Goal: Answer question/provide support

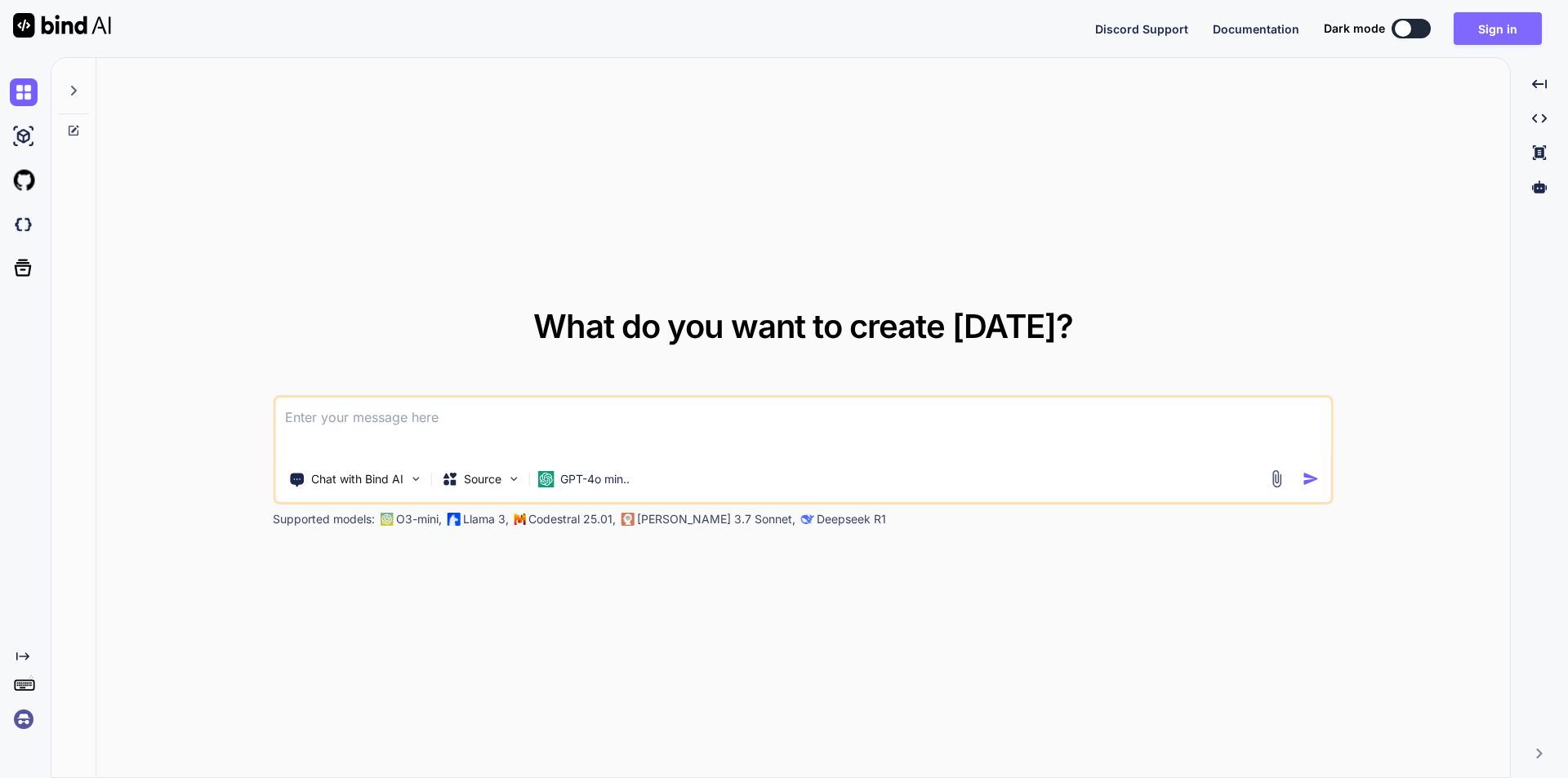
click at [1504, 38] on button "Sign in" at bounding box center [1498, 29] width 89 height 33
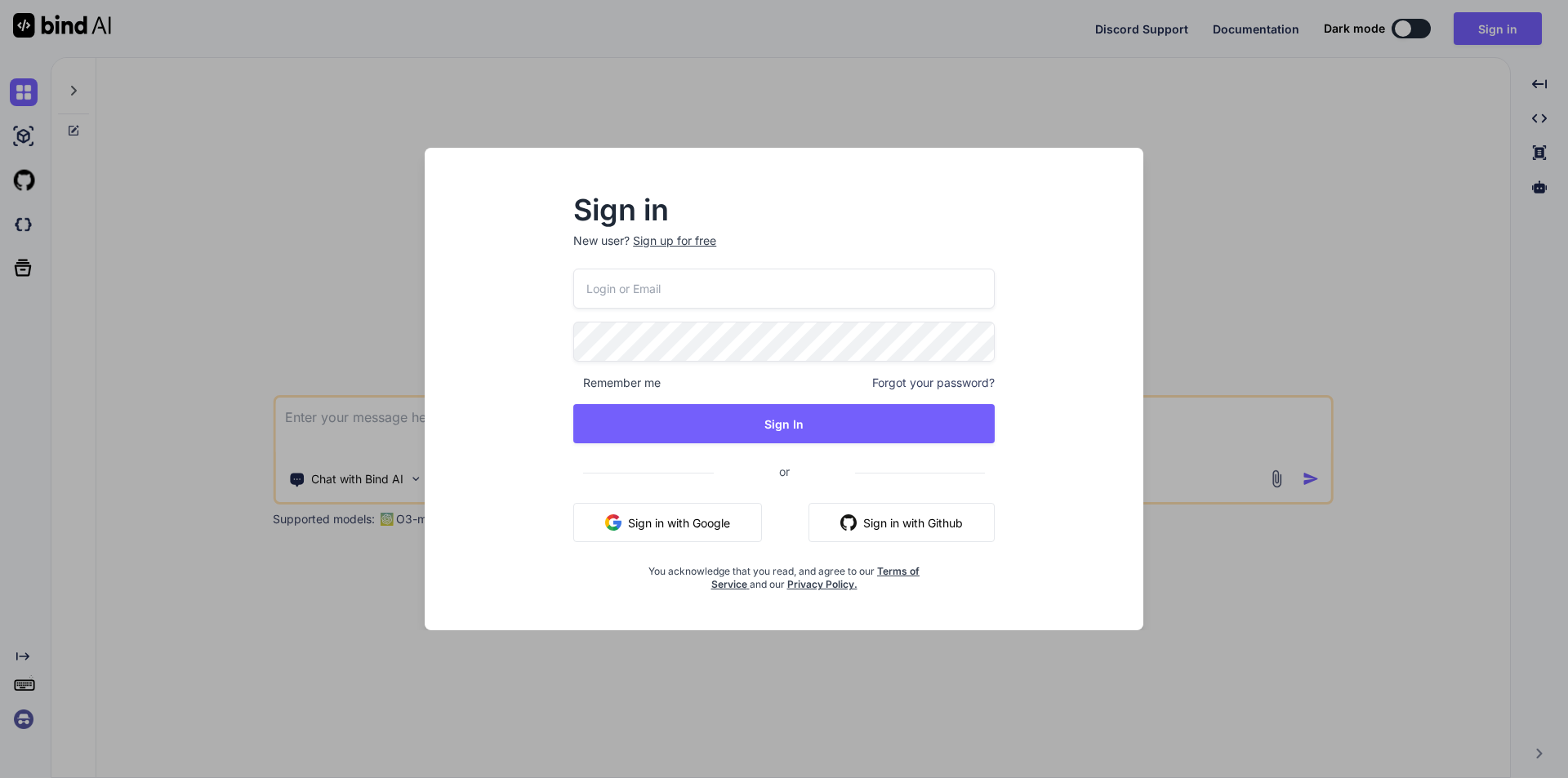
click at [681, 243] on div "Sign up for free" at bounding box center [674, 240] width 84 height 16
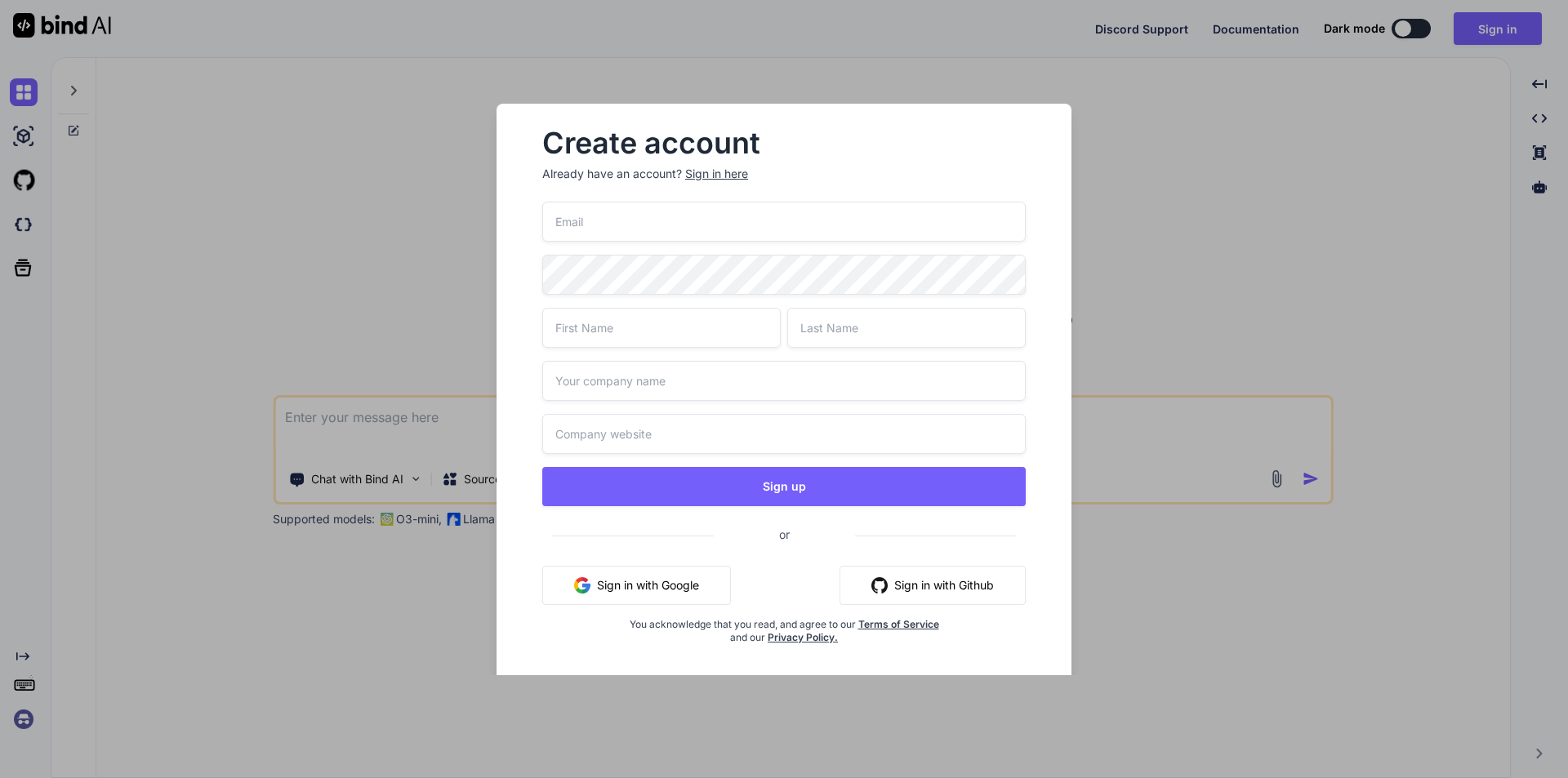
click at [640, 232] on input "email" at bounding box center [784, 222] width 484 height 40
type input "[EMAIL_ADDRESS][DOMAIN_NAME]"
click at [650, 327] on input "text" at bounding box center [662, 328] width 239 height 40
type input "Mann"
click at [907, 325] on input "text" at bounding box center [906, 328] width 239 height 40
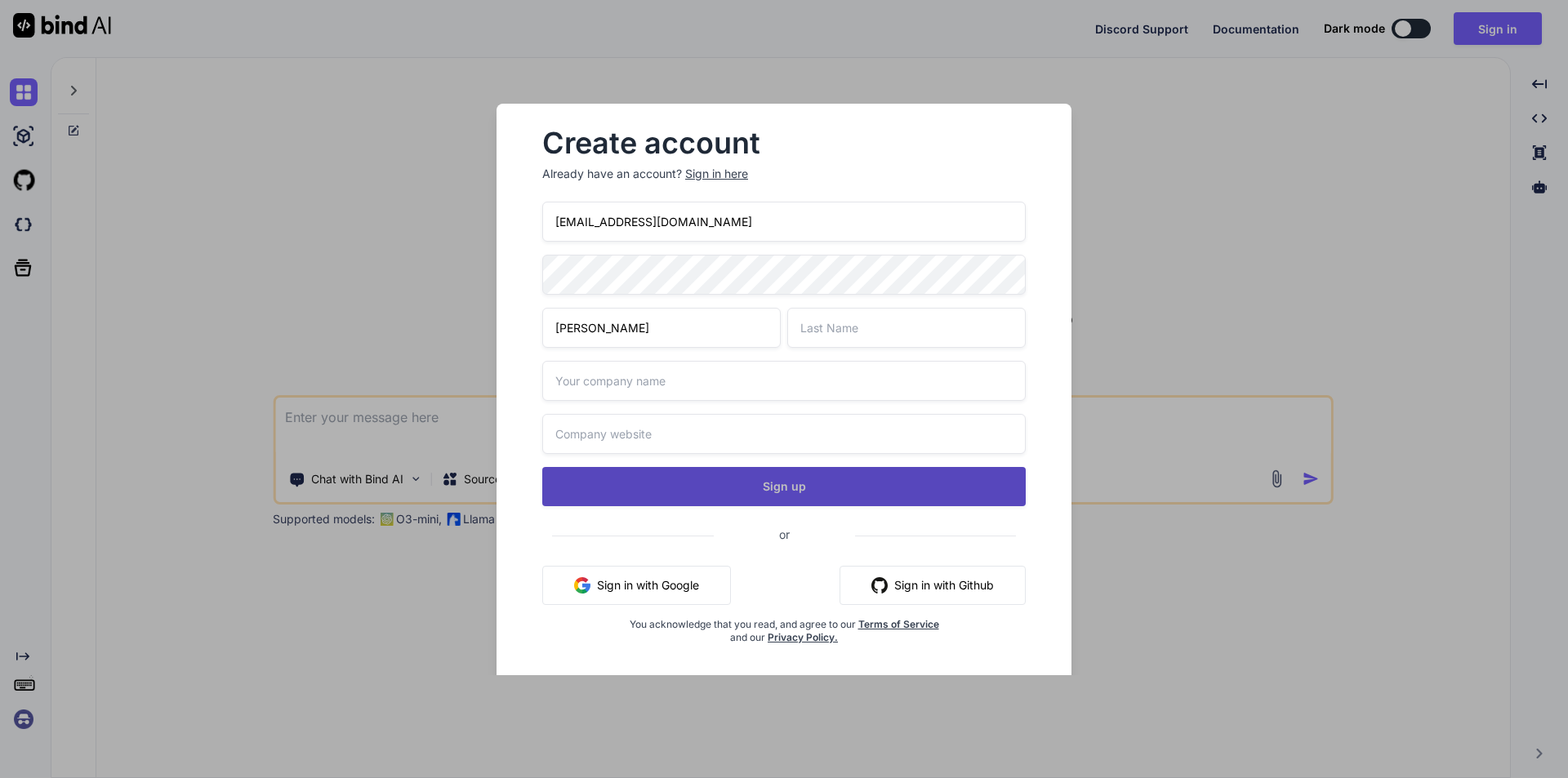
click at [778, 483] on div "mann909090@yopmail.com Mann Sign up or Sign in with Google Sign in with Github …" at bounding box center [784, 442] width 484 height 482
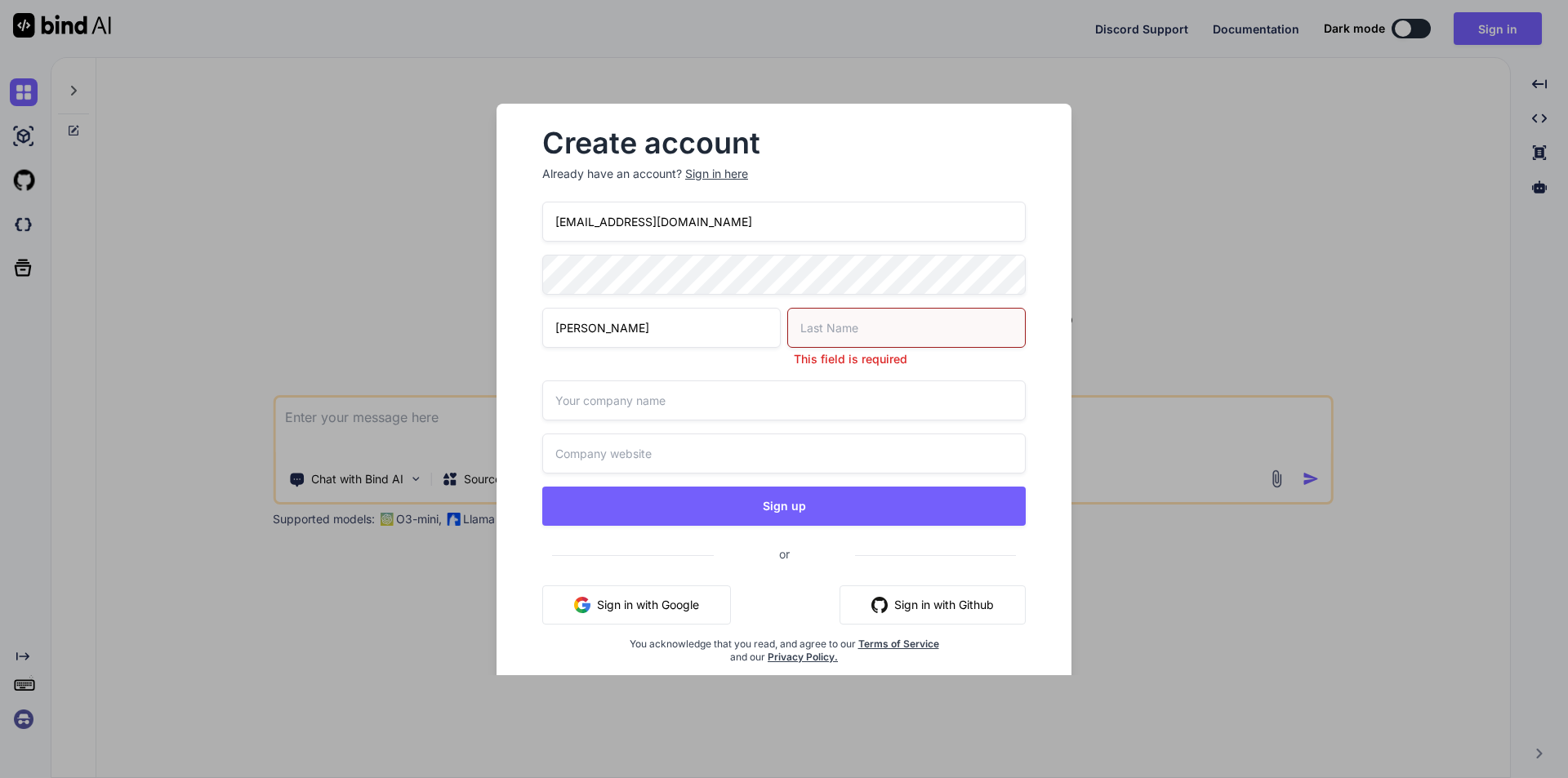
click at [826, 333] on input "text" at bounding box center [906, 328] width 239 height 40
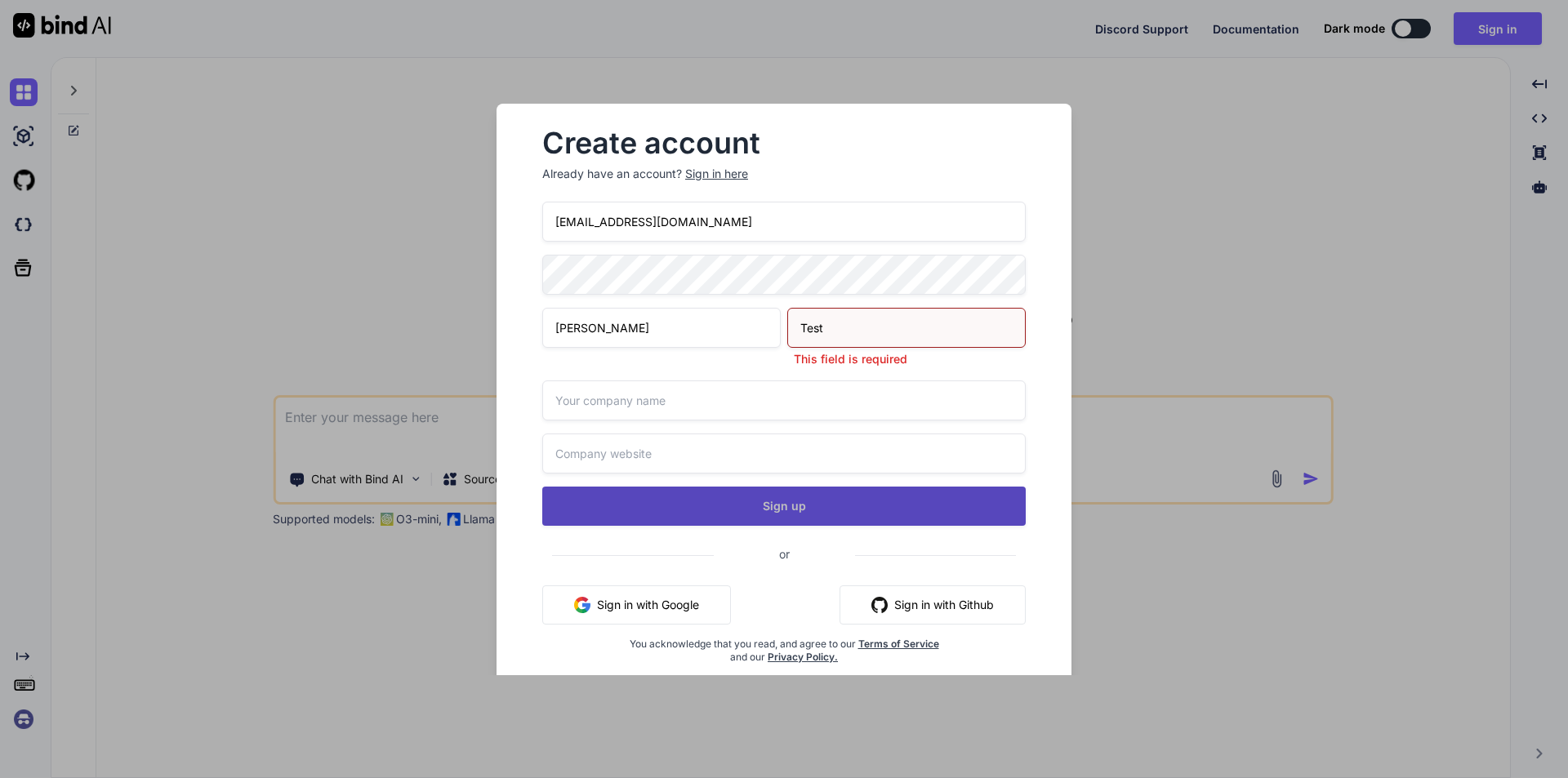
type input "Test"
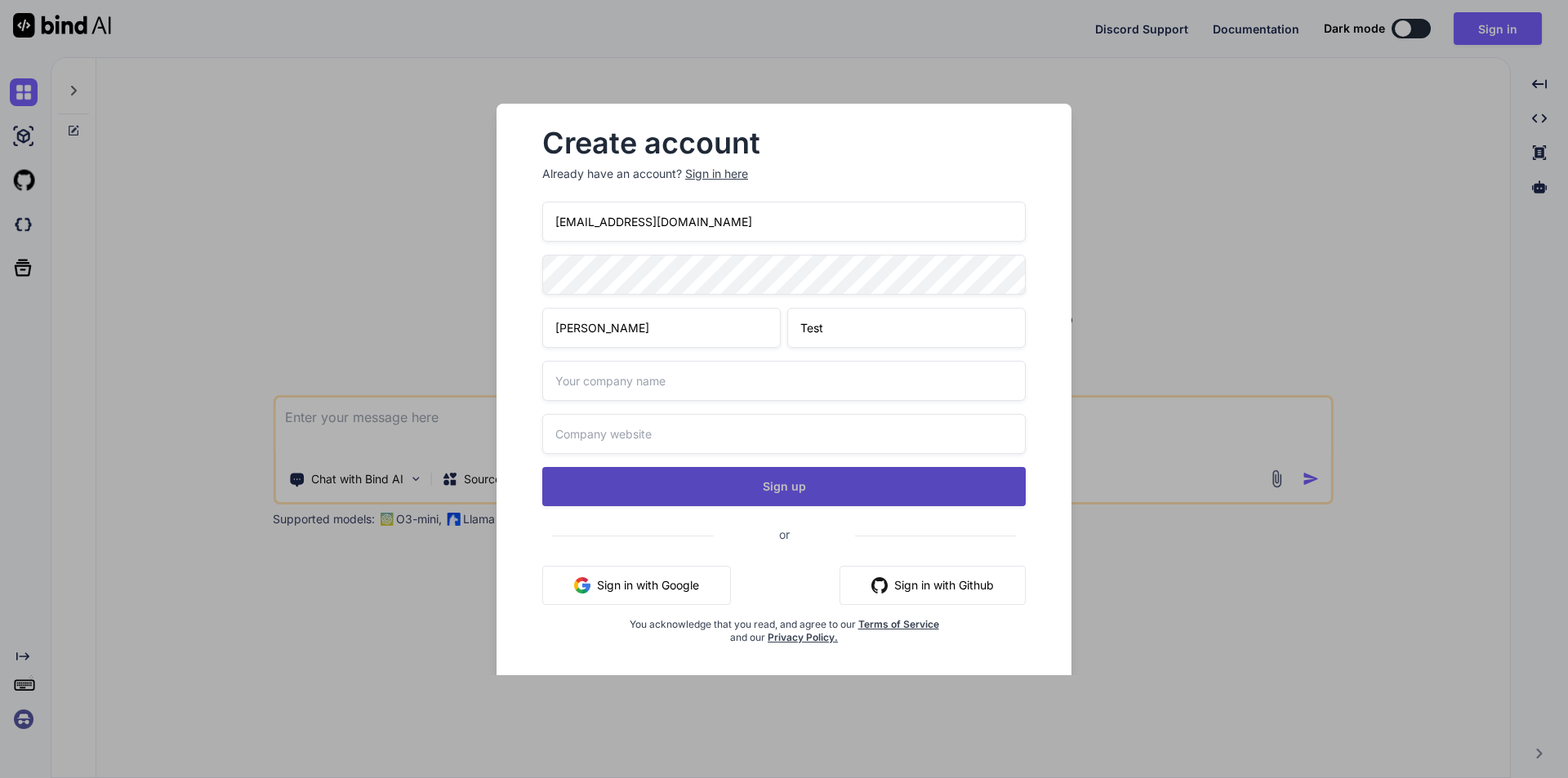
click at [780, 510] on div "mann909090@yopmail.com Mann Test Sign up or Sign in with Google Sign in with Gi…" at bounding box center [784, 442] width 484 height 482
click at [786, 488] on button "Sign up" at bounding box center [784, 487] width 484 height 39
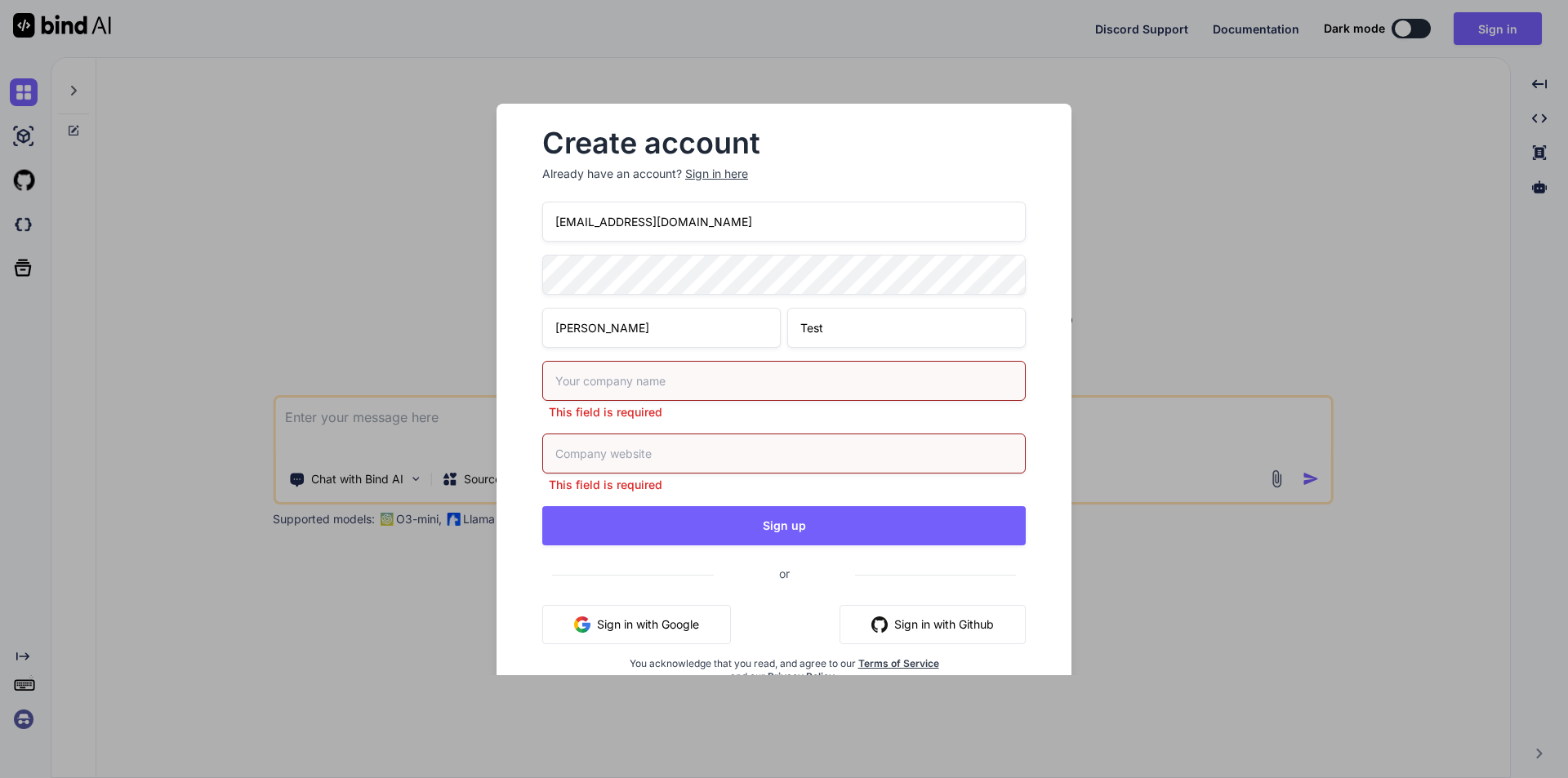
click at [651, 379] on input "text" at bounding box center [784, 381] width 484 height 40
type input "Informal"
click at [625, 456] on div "This field is required" at bounding box center [784, 464] width 484 height 60
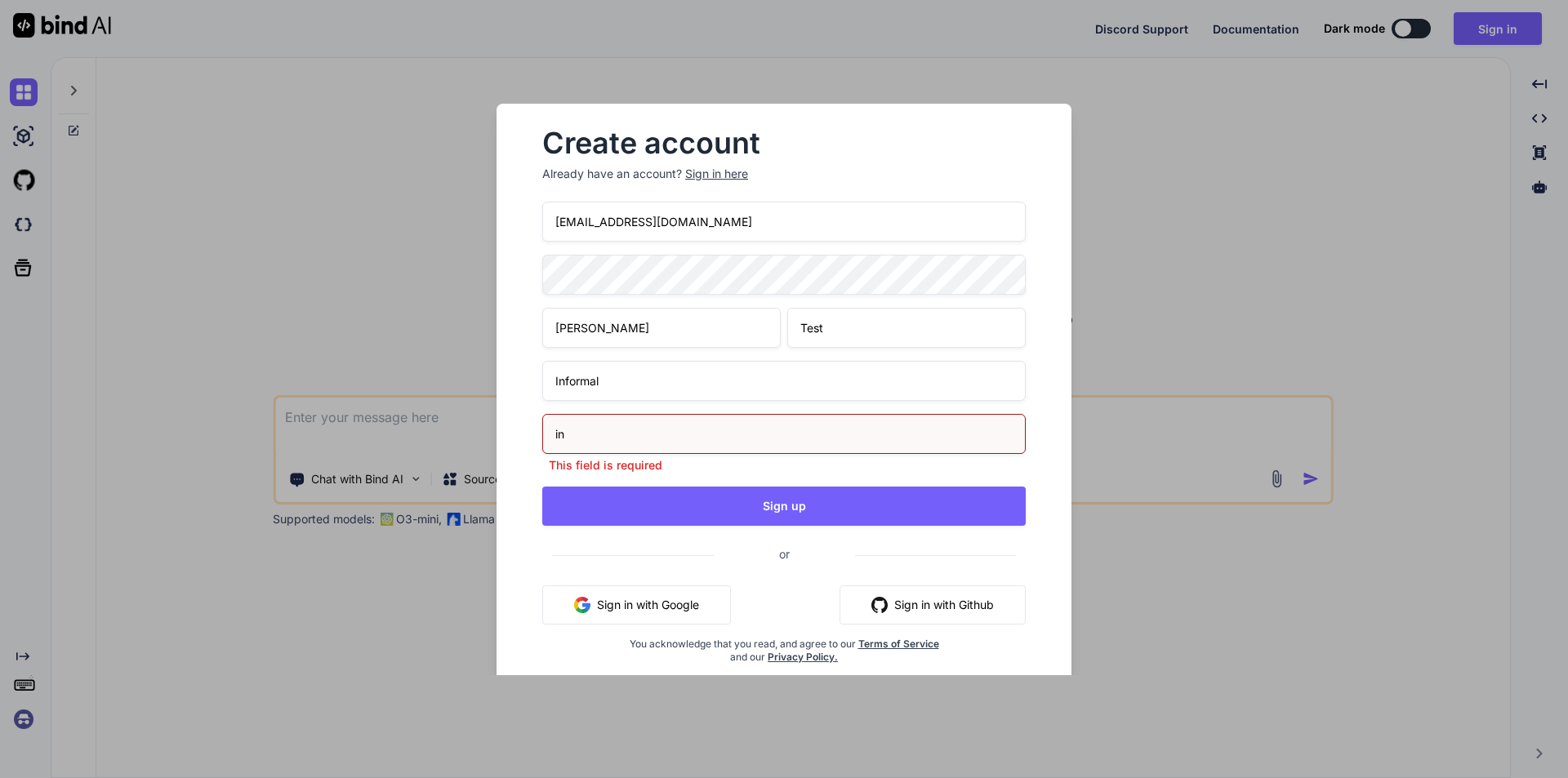
type input "i"
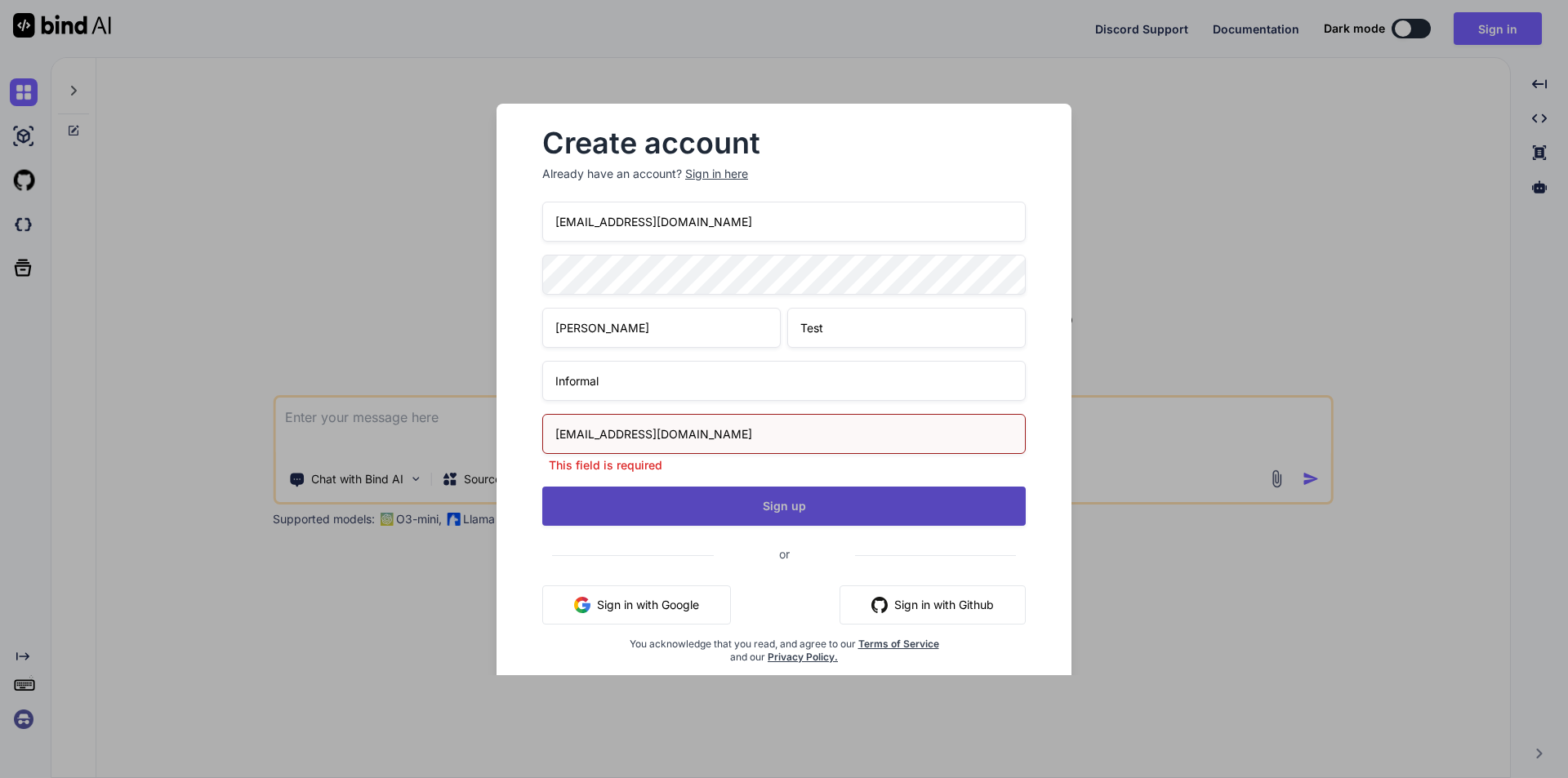
type input "manasolution909090@gmail.com"
click at [791, 507] on div "mann909090@yopmail.com Mann Test Informal manasolution909090@gmail.com This fie…" at bounding box center [784, 452] width 484 height 501
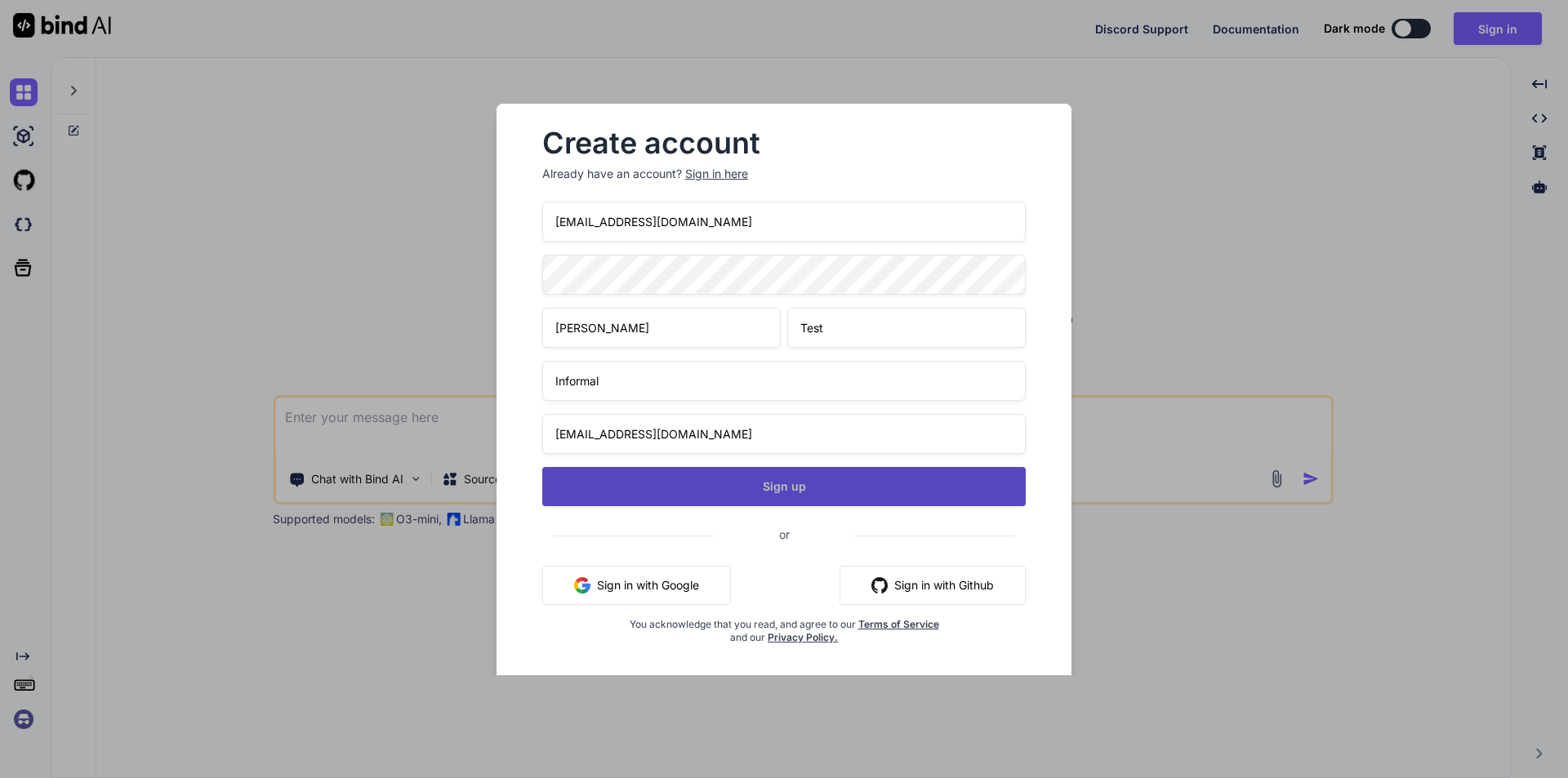
click at [784, 482] on button "Sign up" at bounding box center [784, 487] width 484 height 39
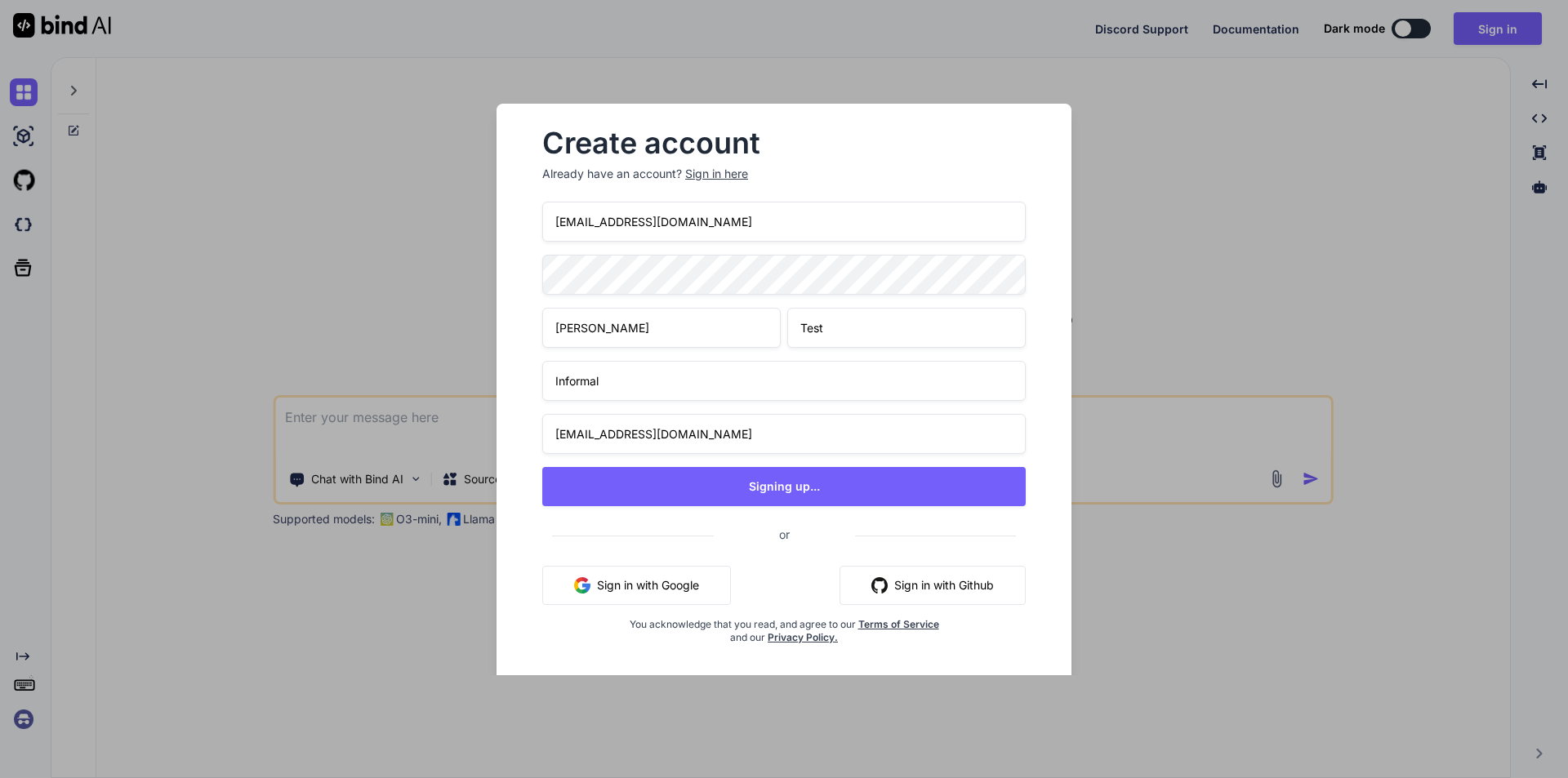
type textarea "x"
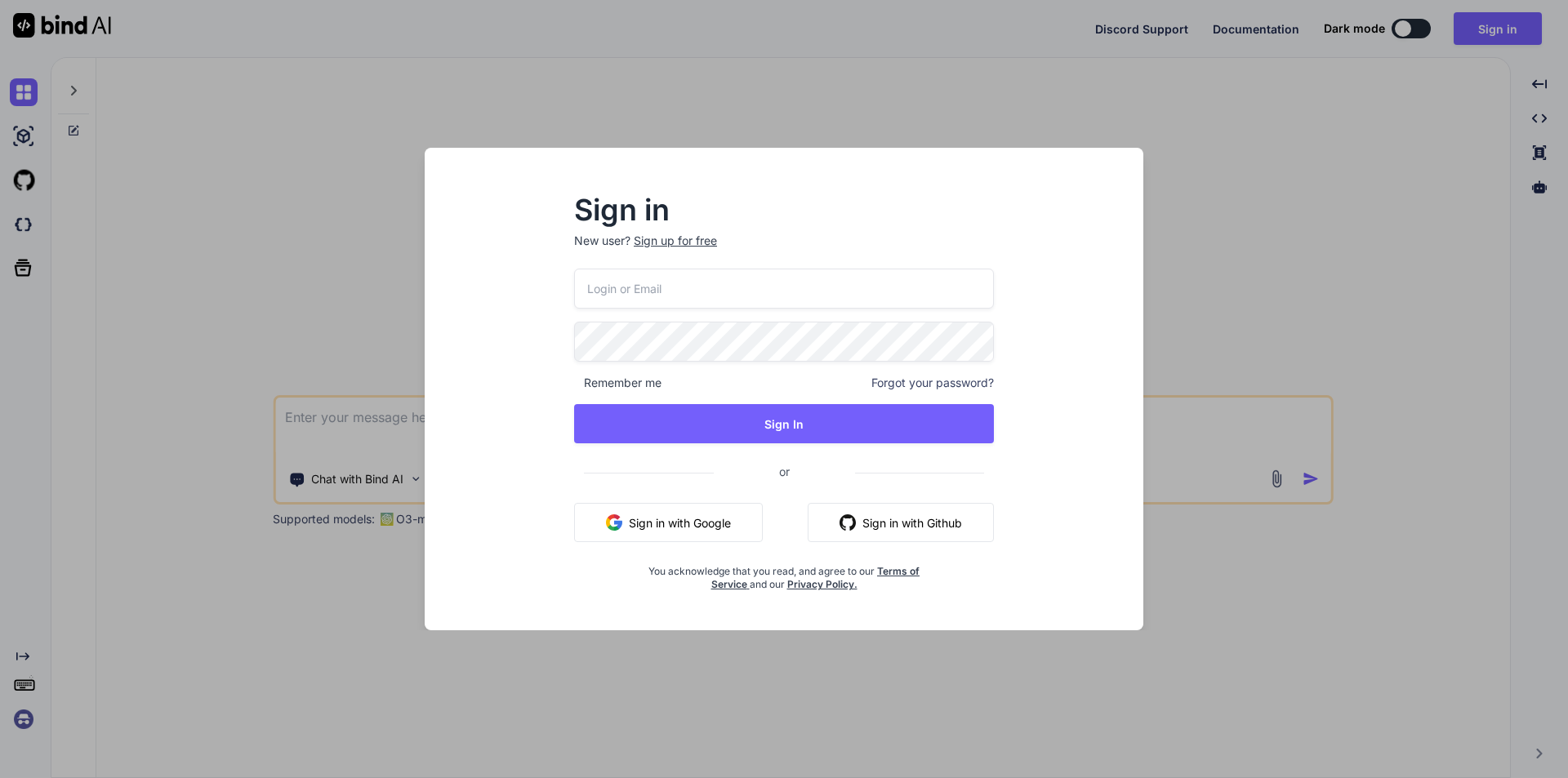
type textarea "x"
click at [704, 295] on input "email" at bounding box center [784, 289] width 421 height 40
type input "[EMAIL_ADDRESS][DOMAIN_NAME]"
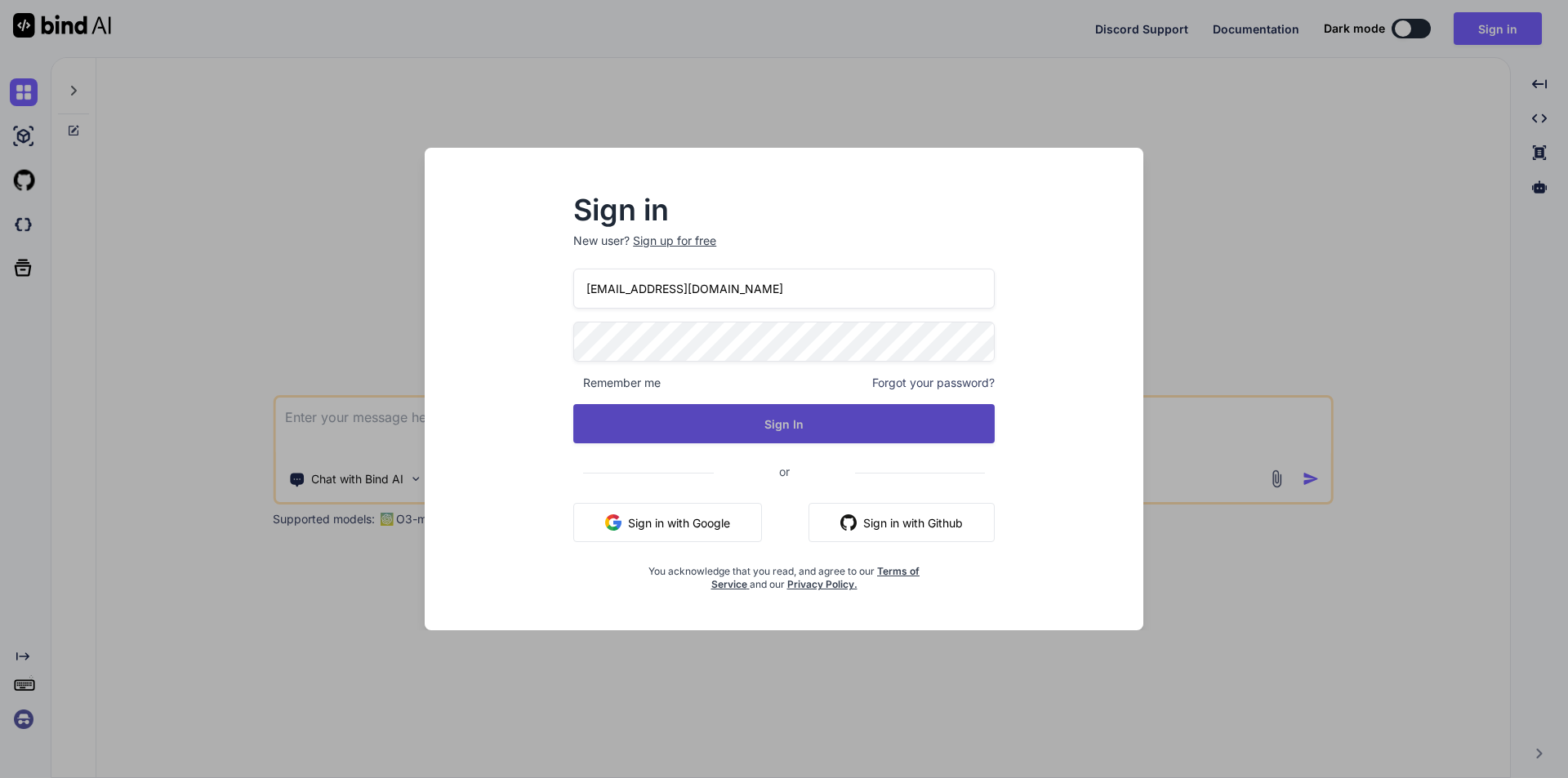
click at [771, 424] on button "Sign In" at bounding box center [784, 423] width 421 height 39
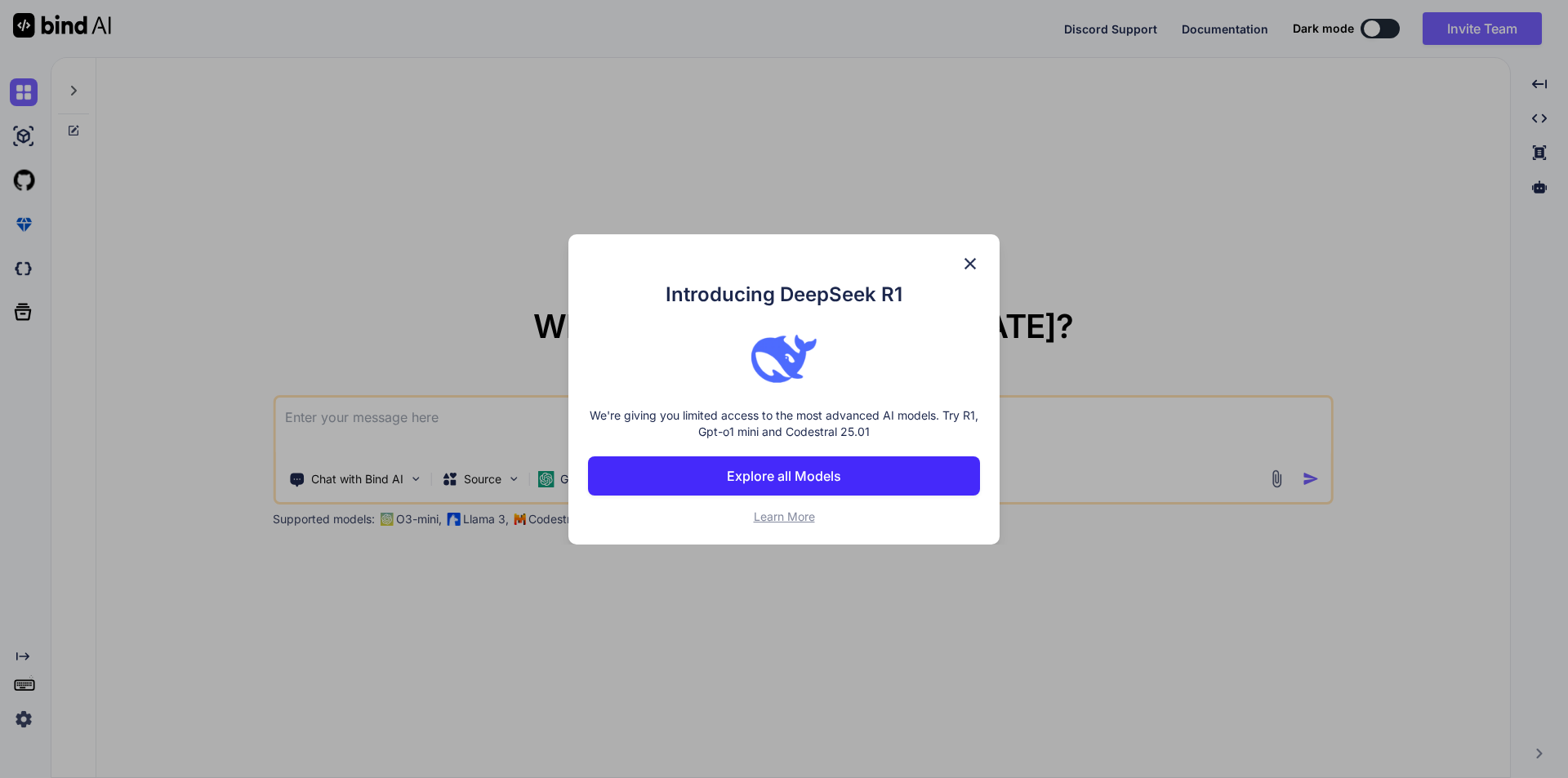
click at [965, 259] on img at bounding box center [970, 264] width 19 height 19
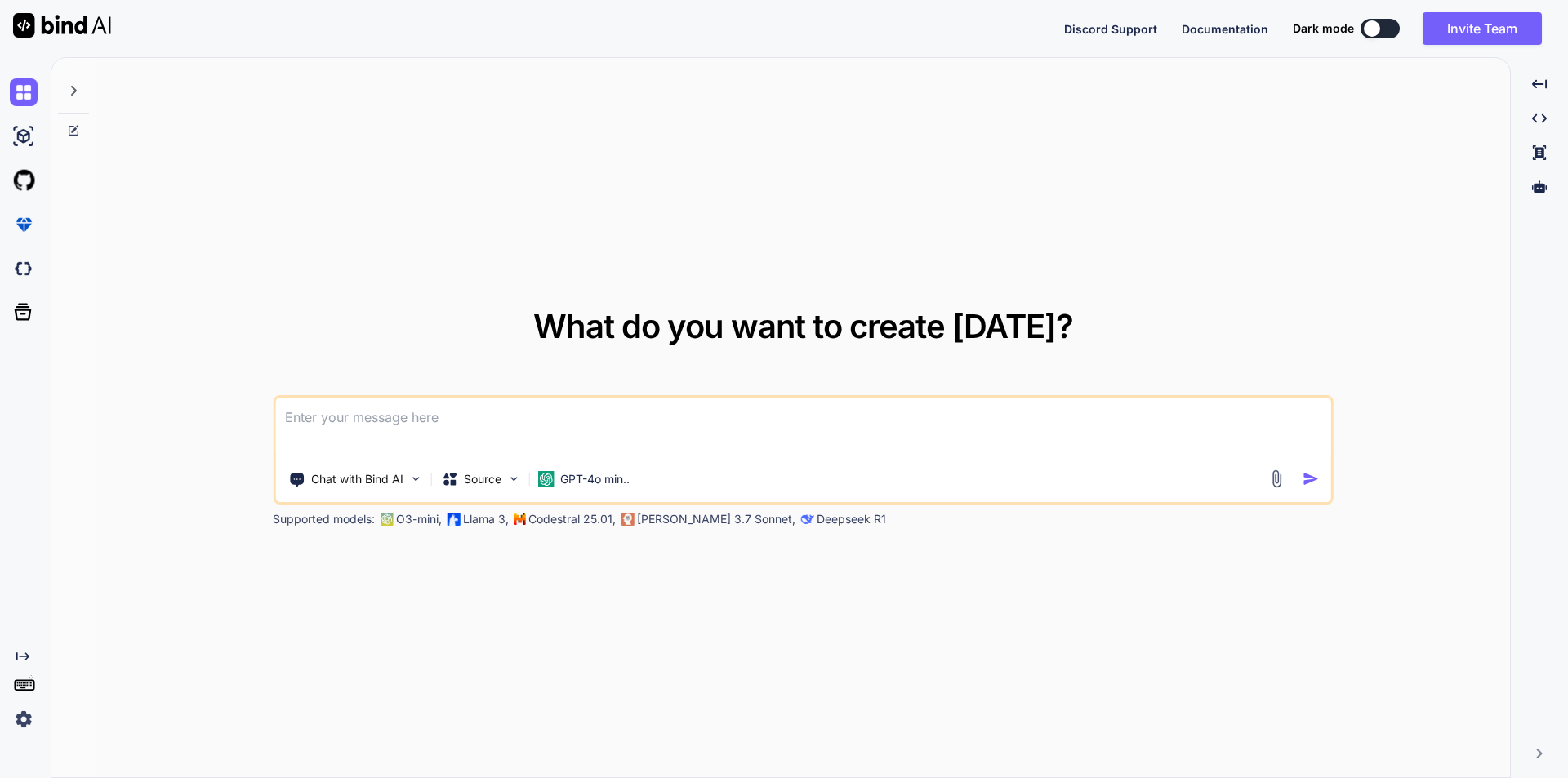
type textarea "x"
click at [666, 421] on textarea at bounding box center [803, 427] width 1056 height 61
type textarea "g"
type textarea "x"
type textarea "ge"
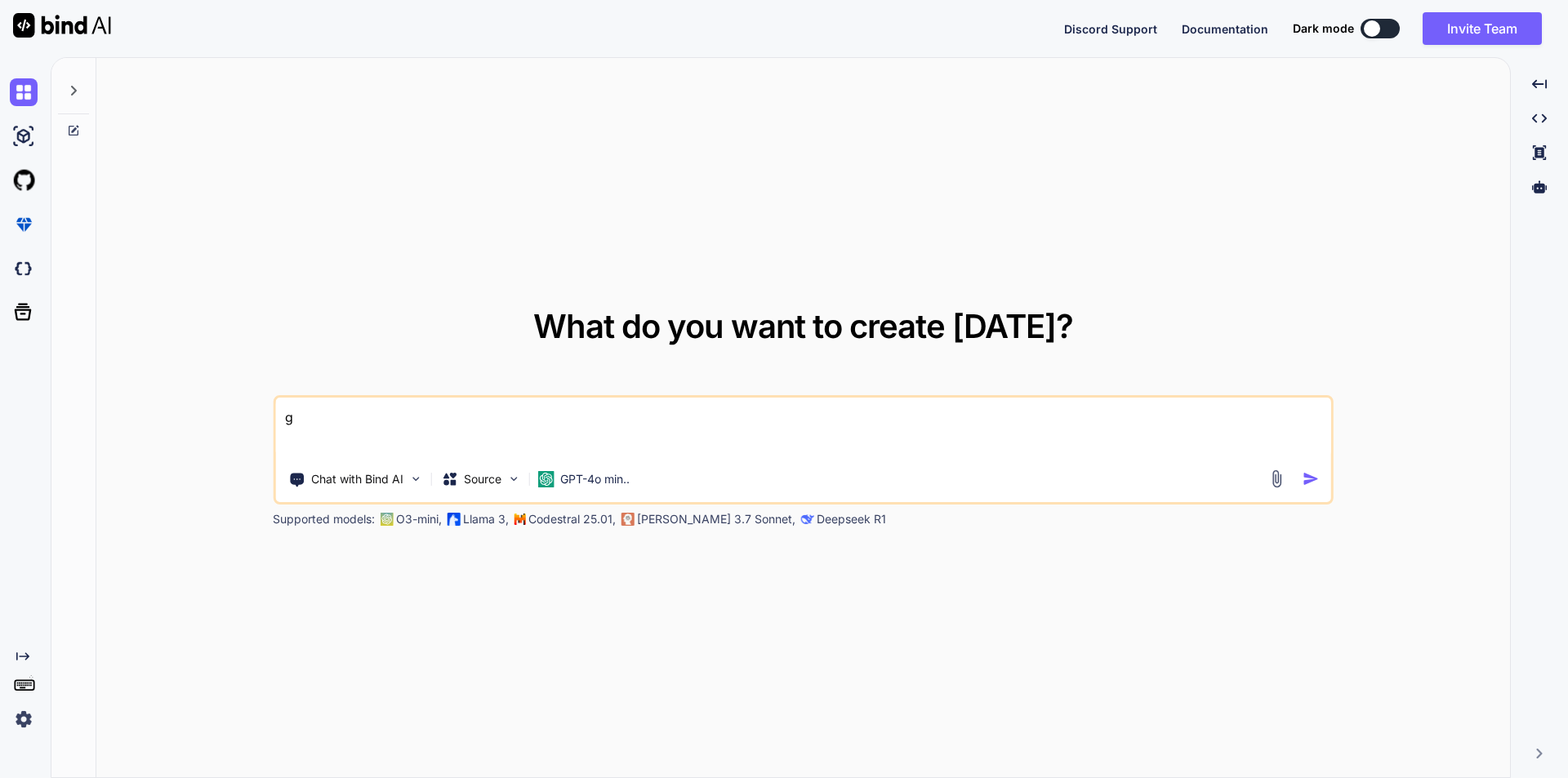
type textarea "x"
type textarea "get"
type textarea "x"
type textarea "get"
type textarea "x"
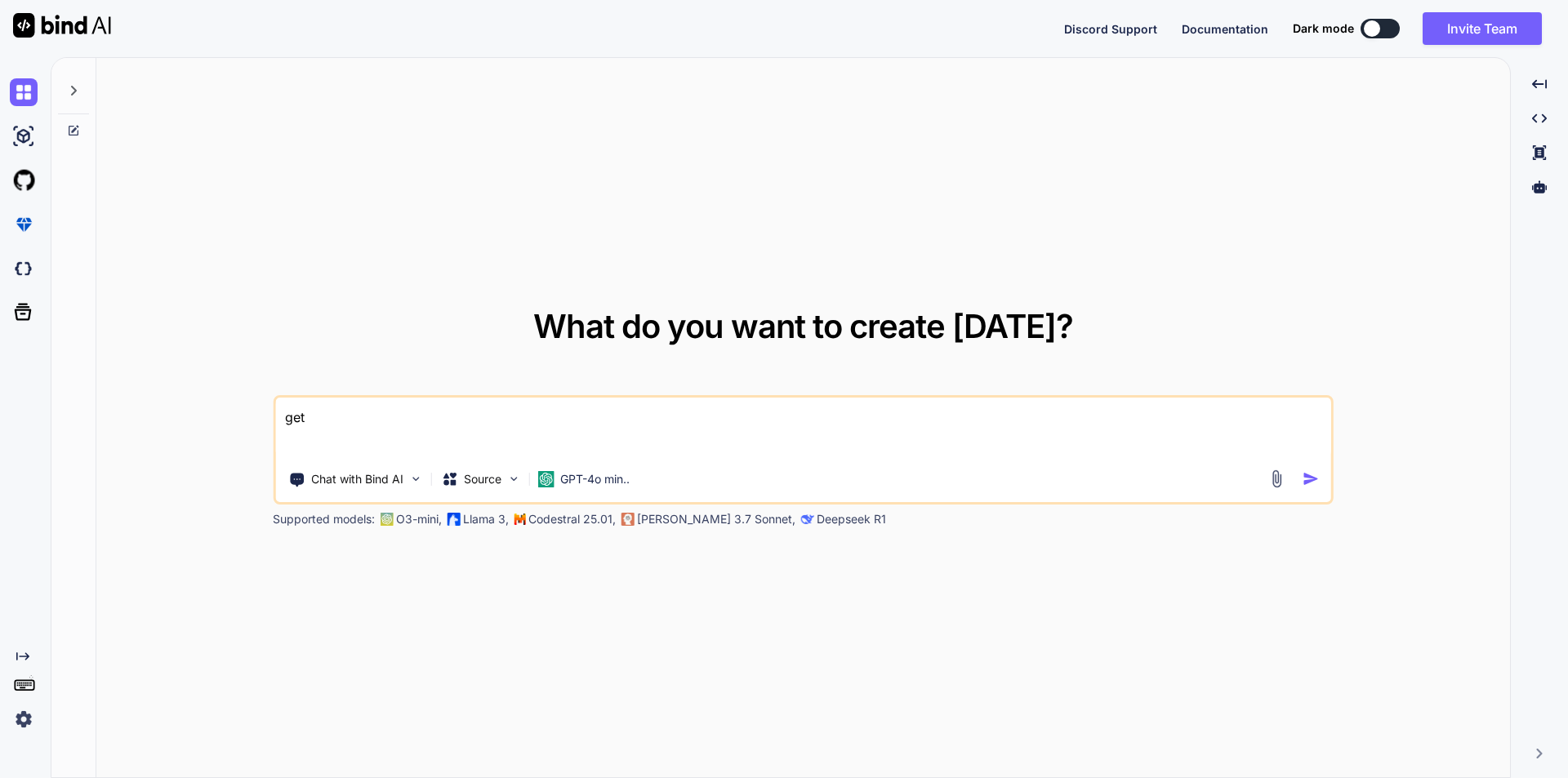
type textarea "get c"
type textarea "x"
type textarea "get cr"
type textarea "x"
type textarea "get cre"
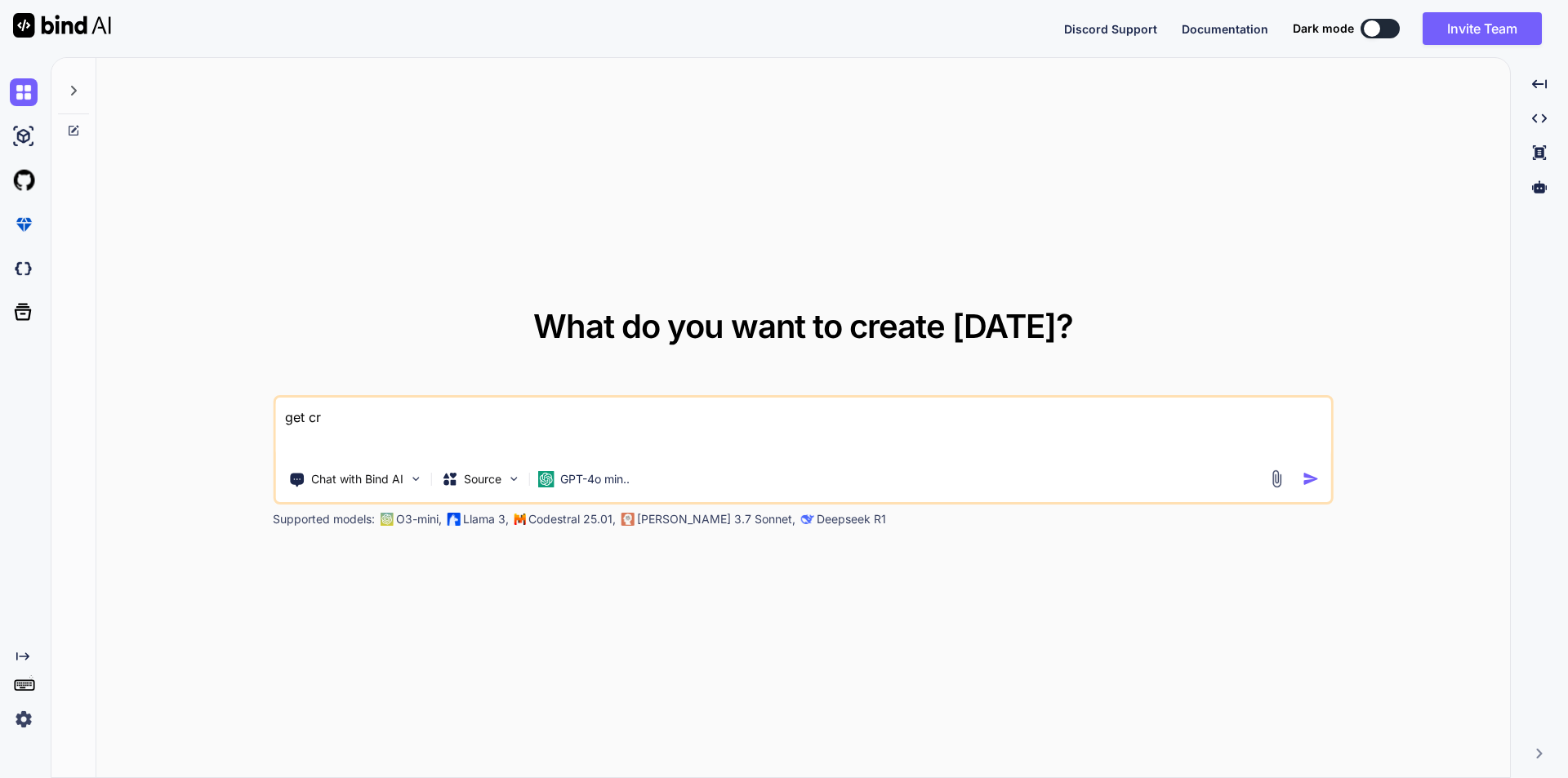
type textarea "x"
type textarea "get cred"
type textarea "x"
type textarea "get crede"
type textarea "x"
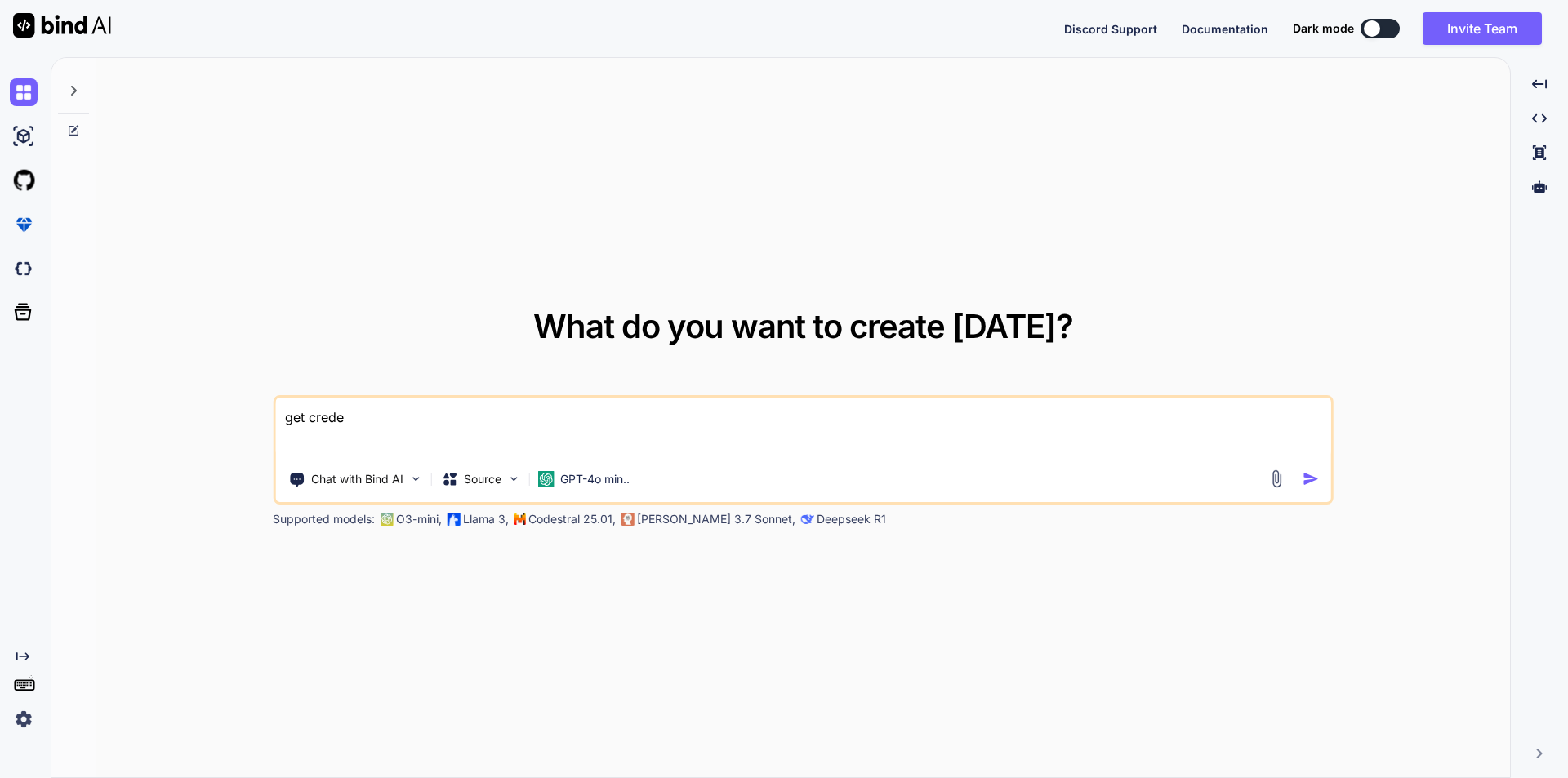
type textarea "get creden"
type textarea "x"
type textarea "get credent"
type textarea "x"
type textarea "get credenti"
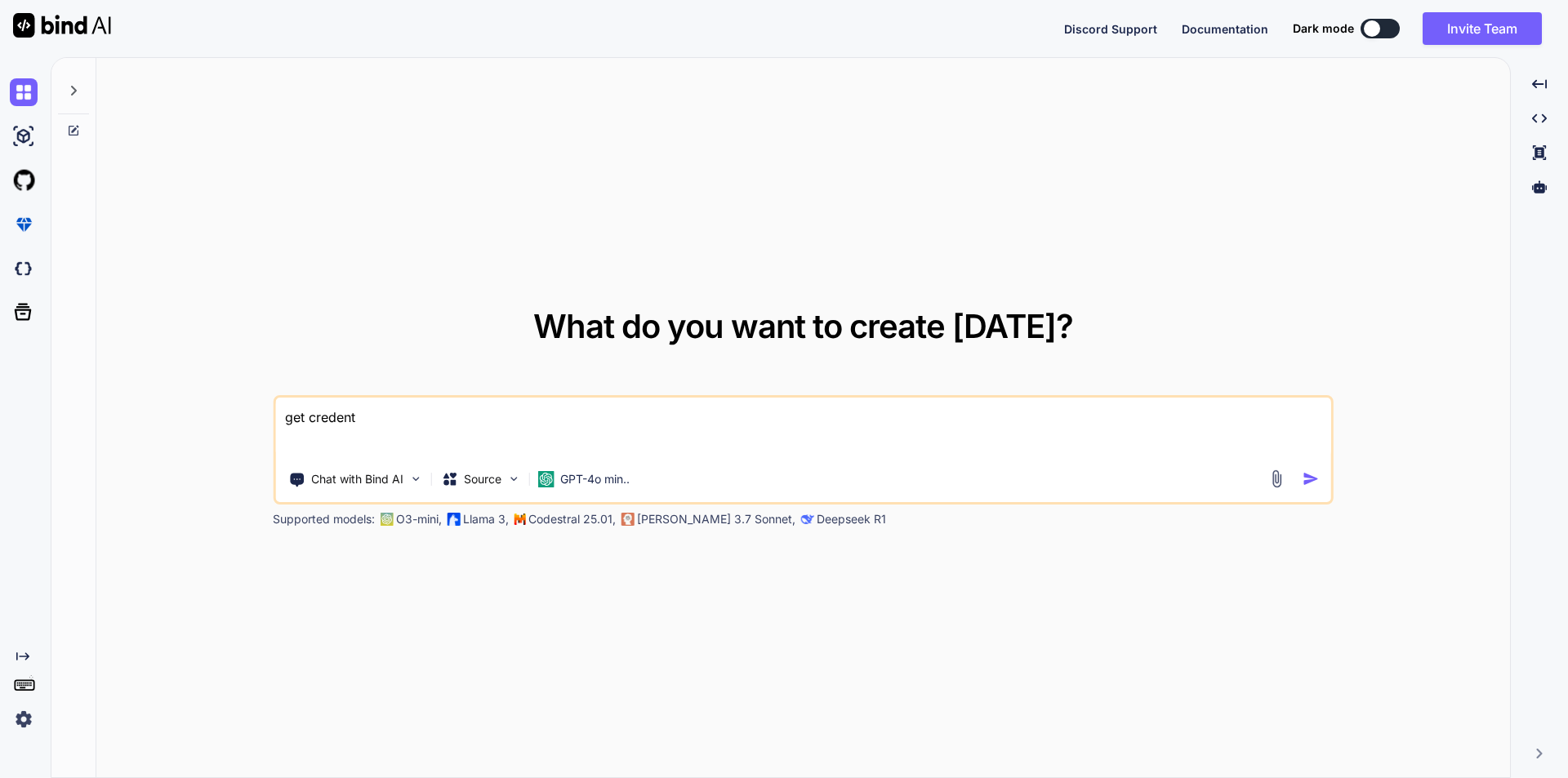
type textarea "x"
type textarea "get credentia"
type textarea "x"
type textarea "get credential"
type textarea "x"
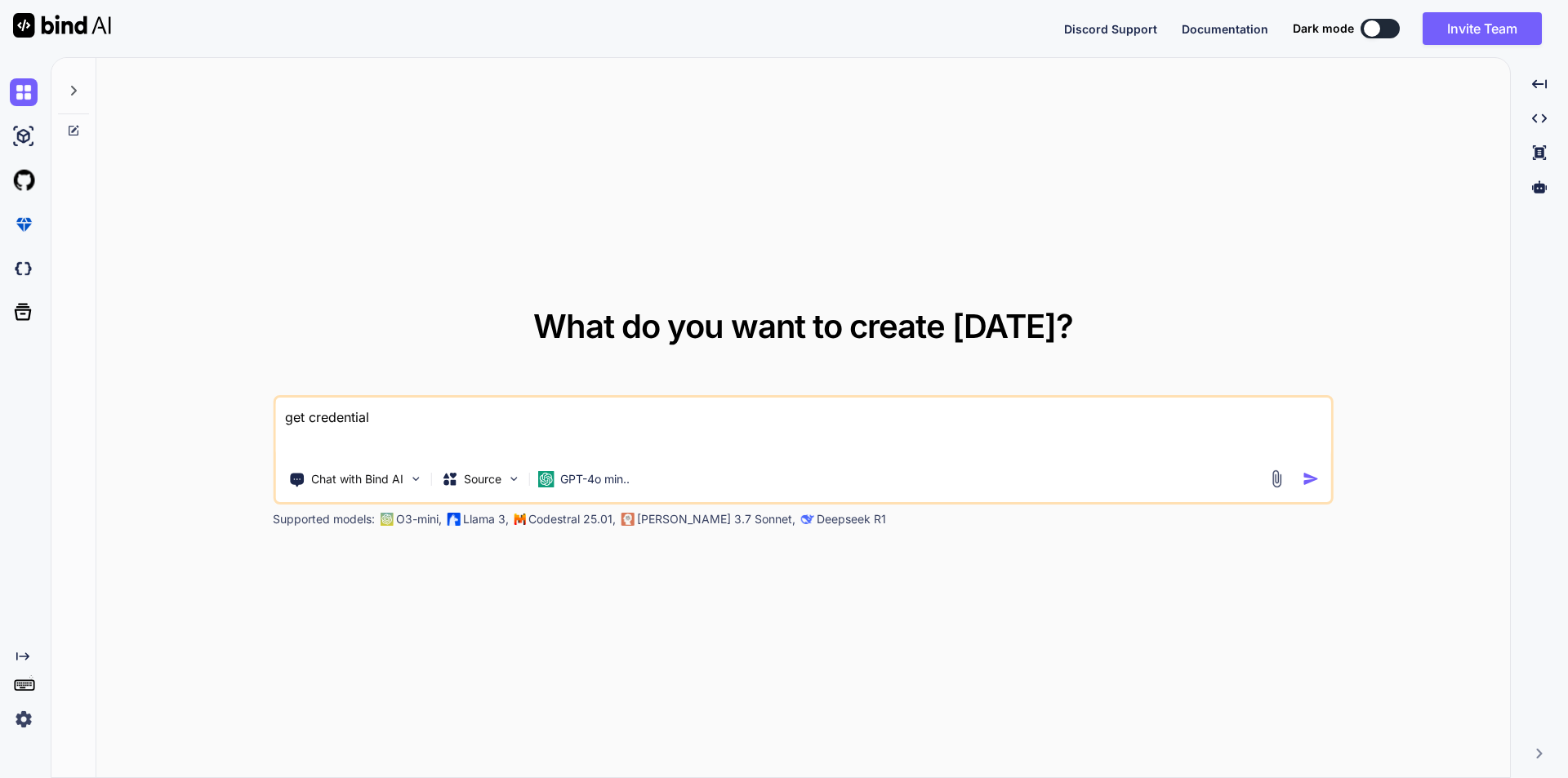
type textarea "get credentials"
type textarea "x"
type textarea "get credentials"
type textarea "x"
type textarea "get credentials f"
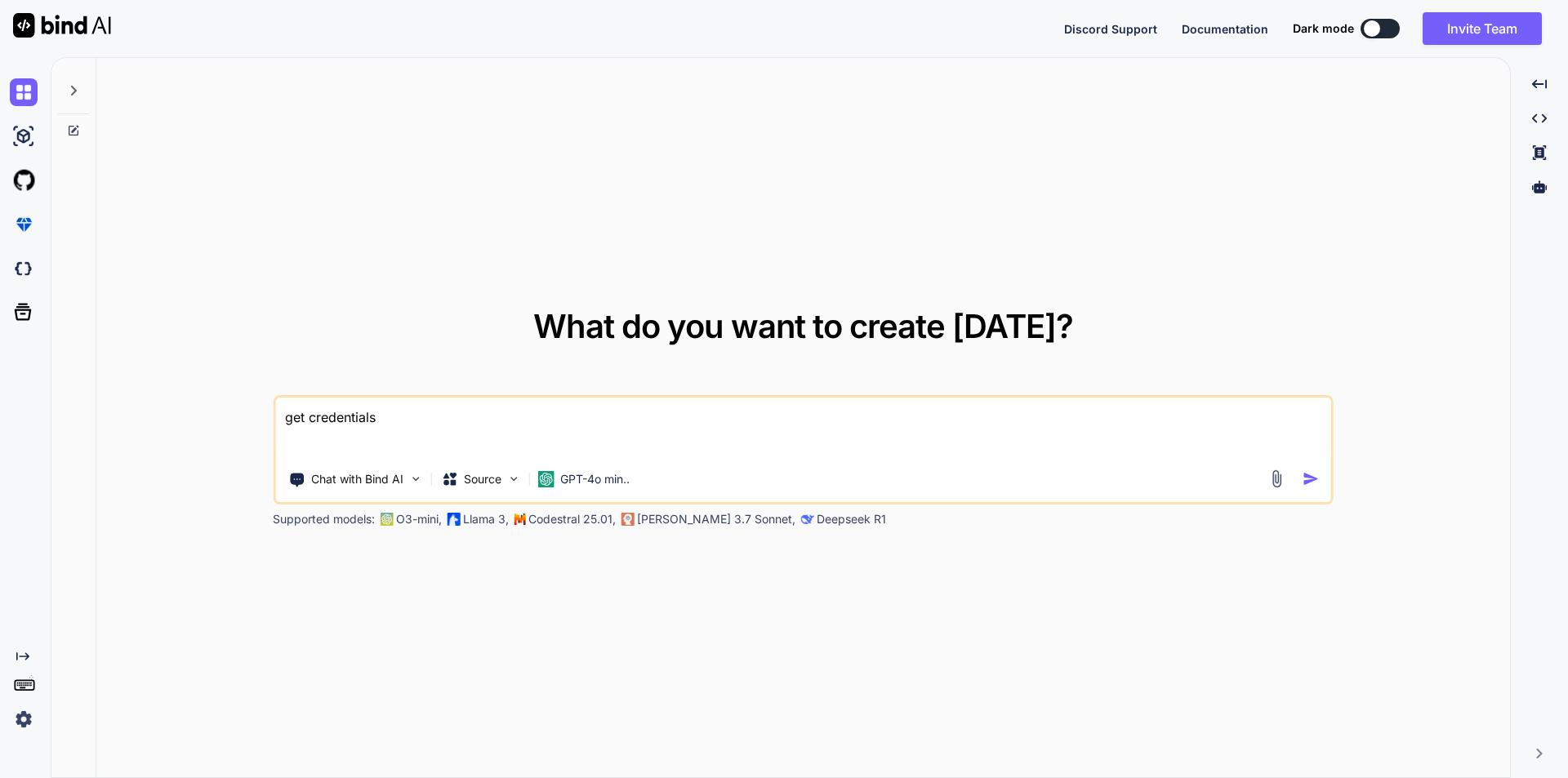
type textarea "x"
type textarea "get credentials fr"
type textarea "x"
type textarea "get credentials fro"
type textarea "x"
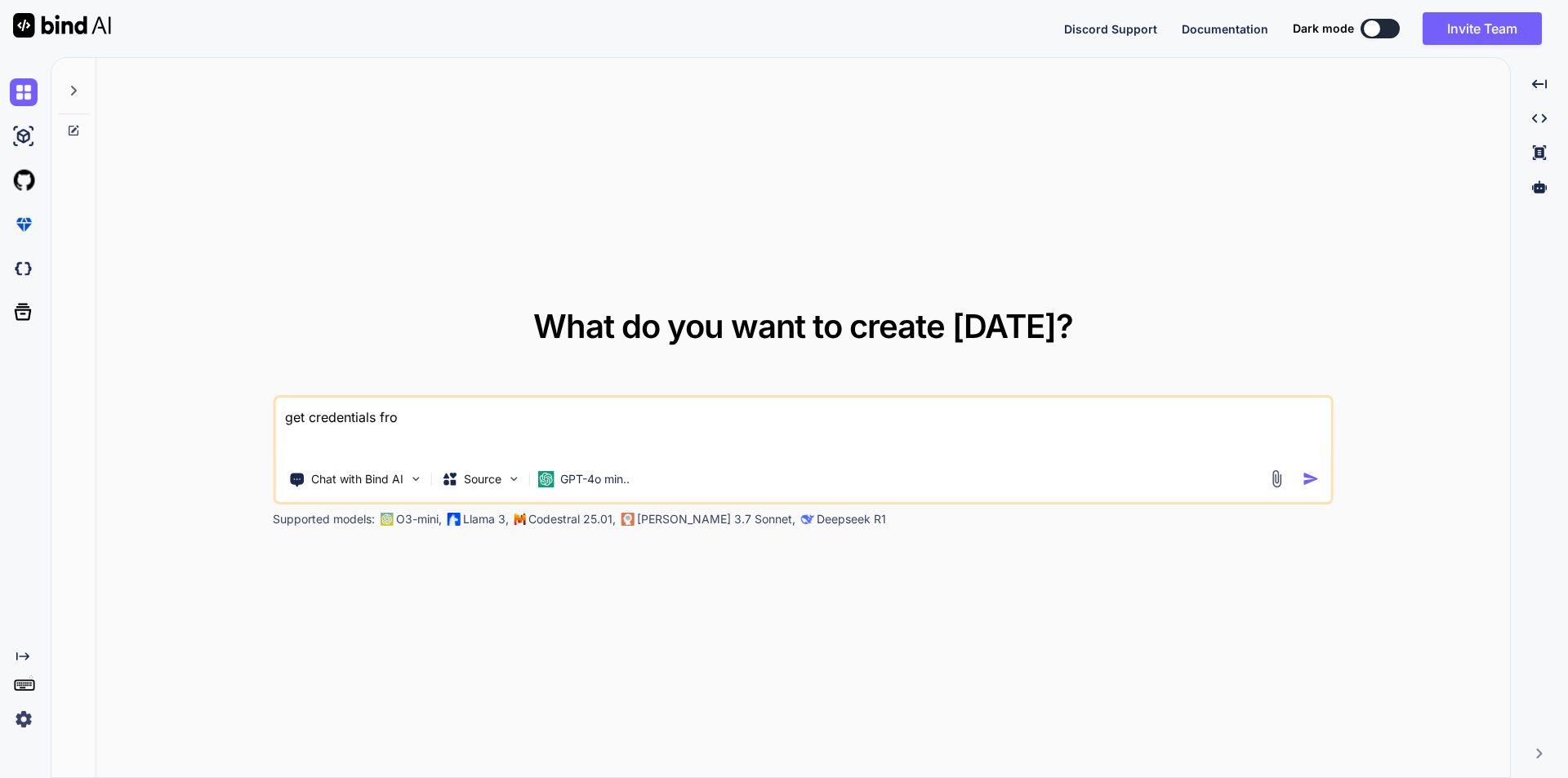
type textarea "get credentials from"
type textarea "x"
type textarea "get credentials from"
type textarea "x"
type textarea "get credentials from p"
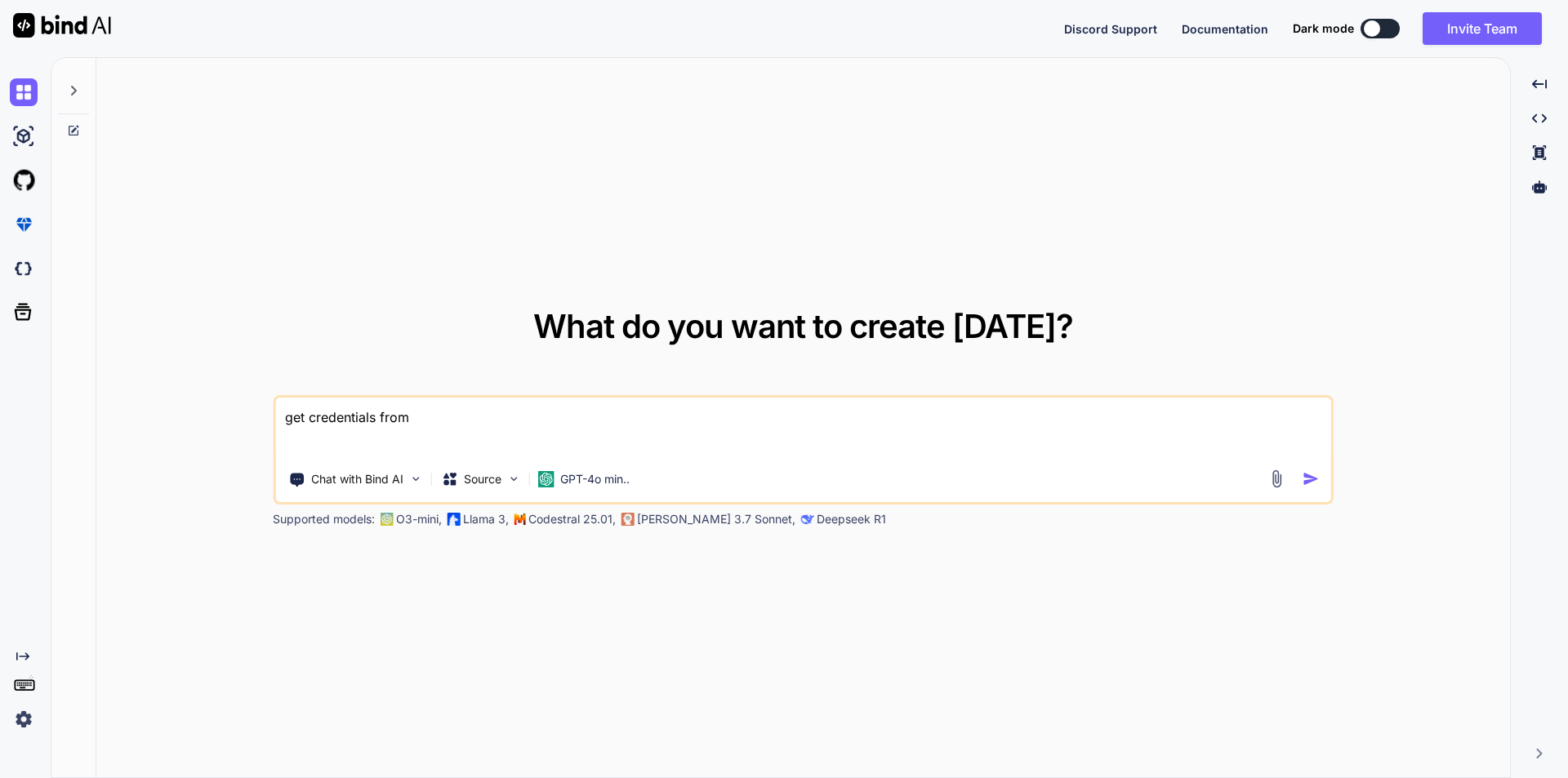
type textarea "x"
type textarea "get credentials from pa"
type textarea "x"
type textarea "get credentials from par"
type textarea "x"
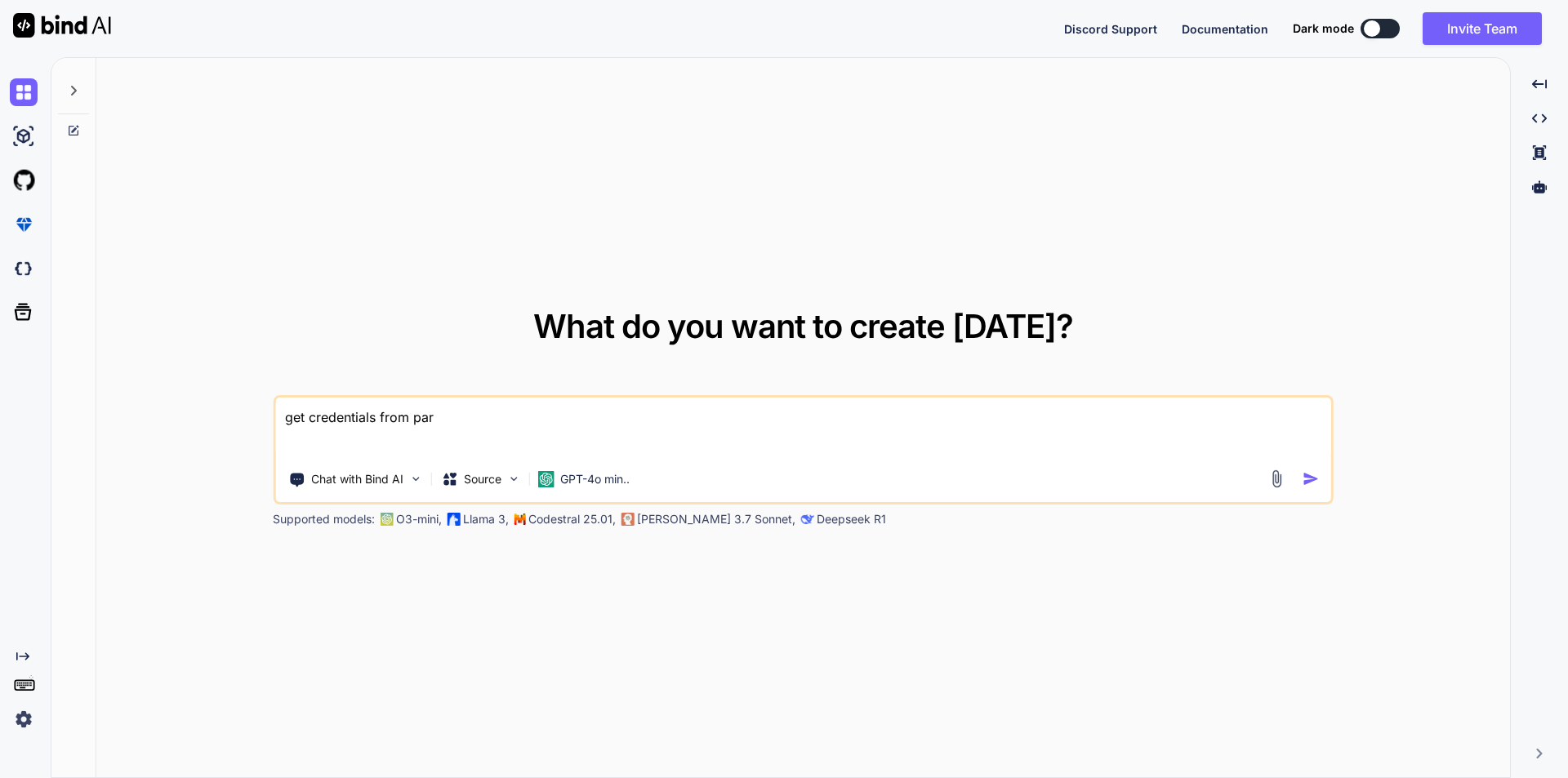
type textarea "get credentials from para"
type textarea "x"
type textarea "get credentials from param"
type textarea "x"
type textarea "get credentials from parame"
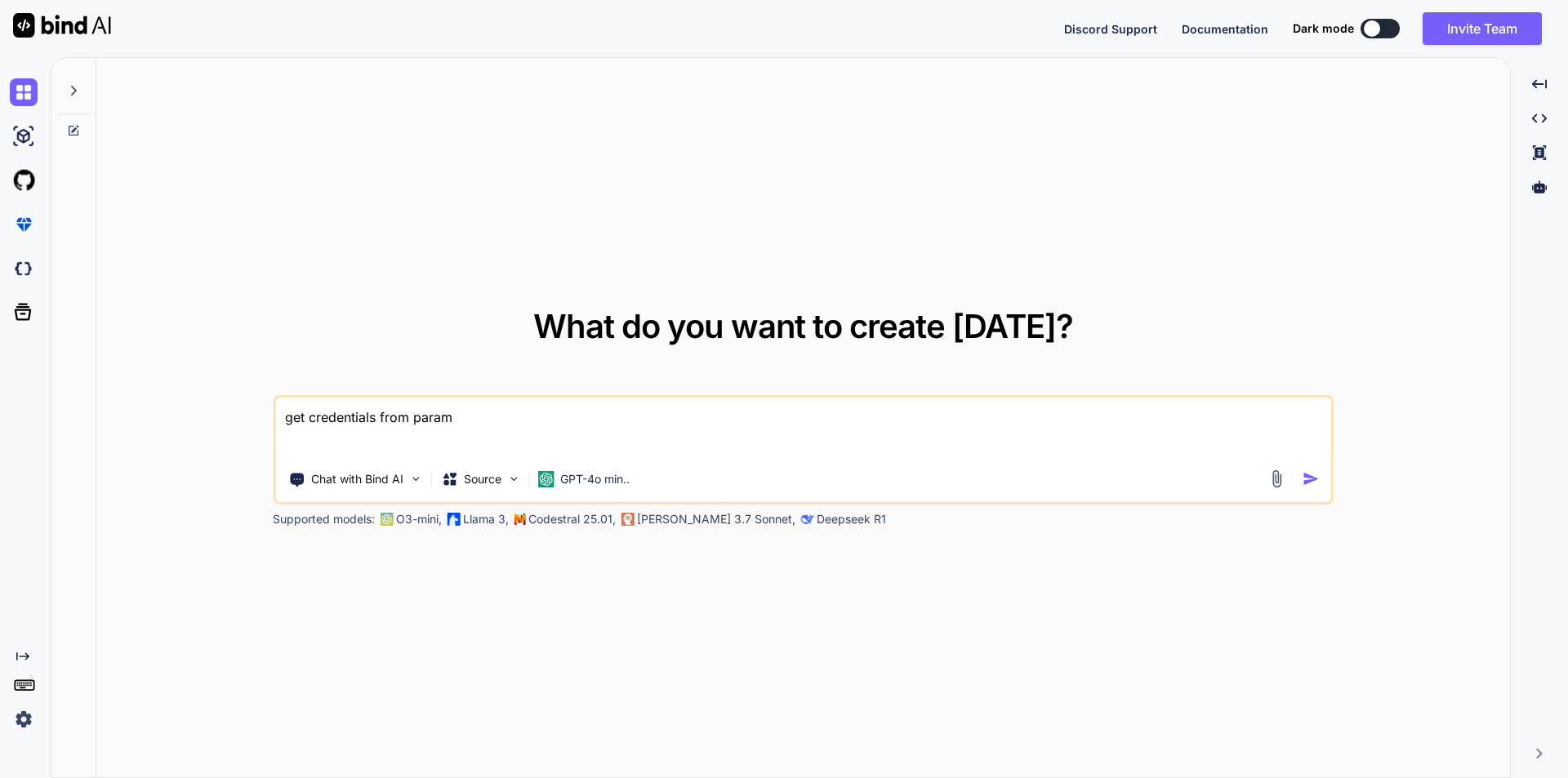
type textarea "x"
type textarea "get credentials from paramet"
type textarea "x"
type textarea "get credentials from paramete"
type textarea "x"
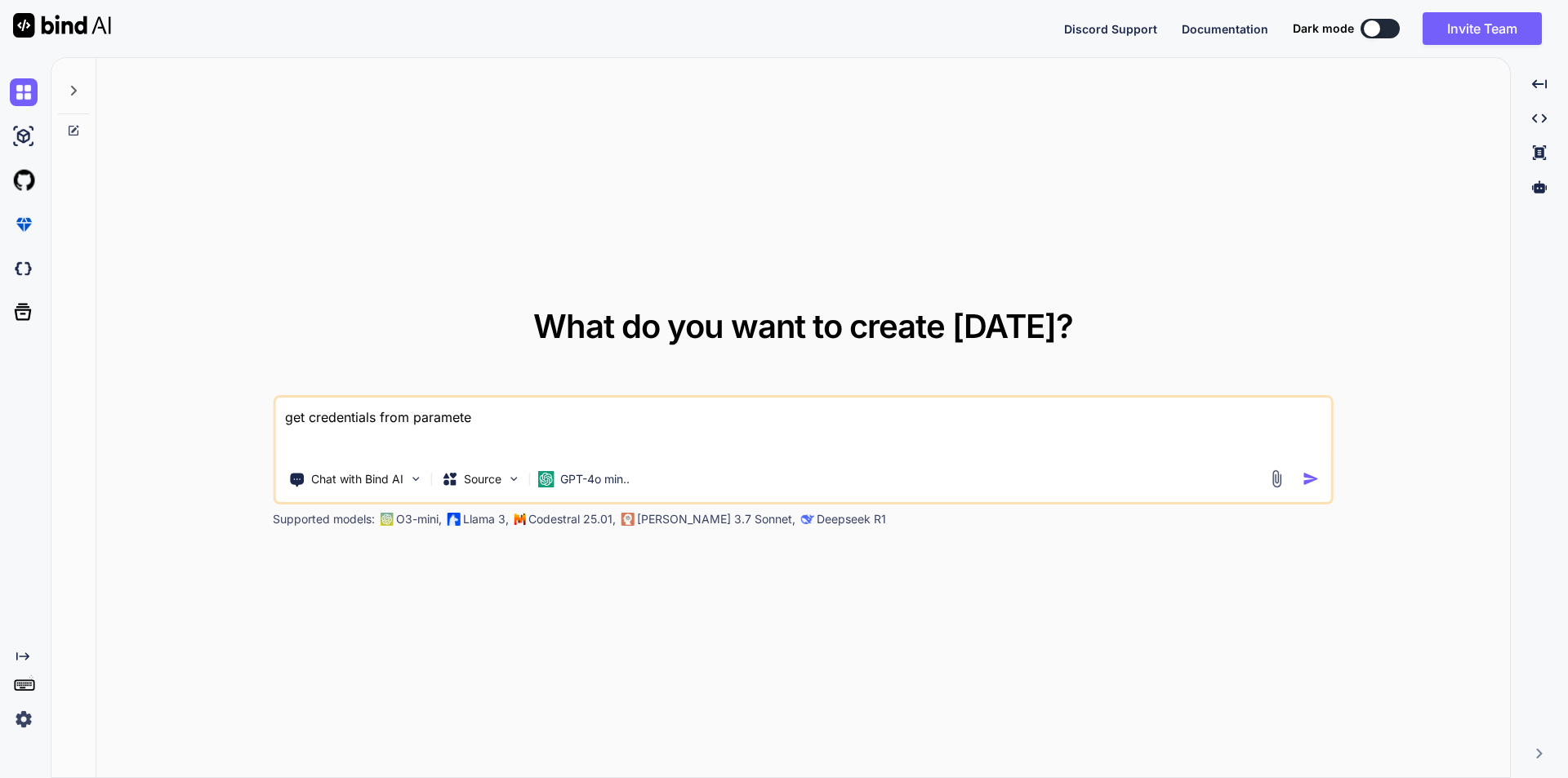
type textarea "get credentials from parameter"
type textarea "x"
type textarea "get credentials from parameter"
type textarea "x"
type textarea "get credentials from parameter s"
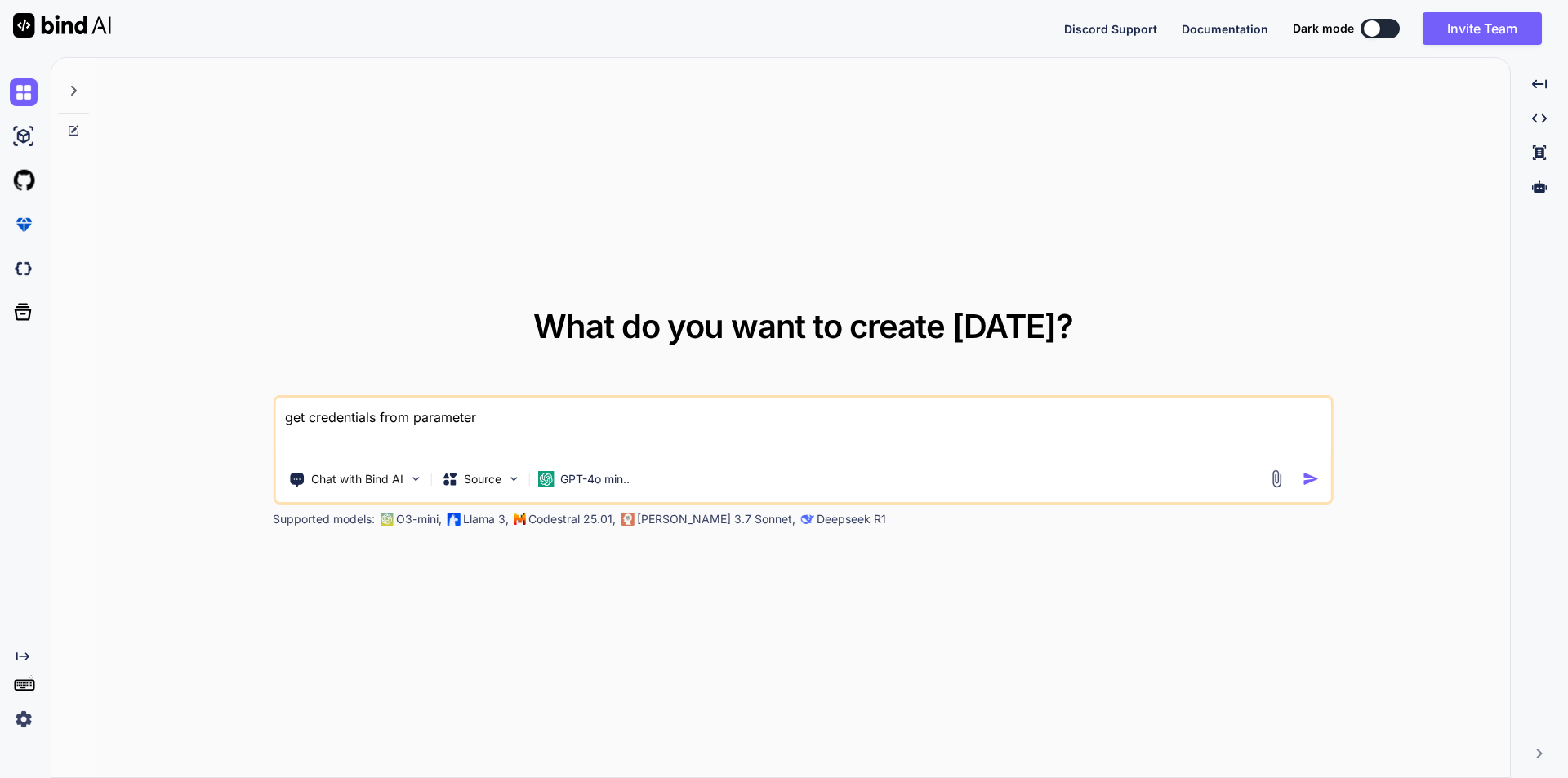
type textarea "x"
type textarea "get credentials from parameter st"
type textarea "x"
type textarea "get credentials from parameter str"
type textarea "x"
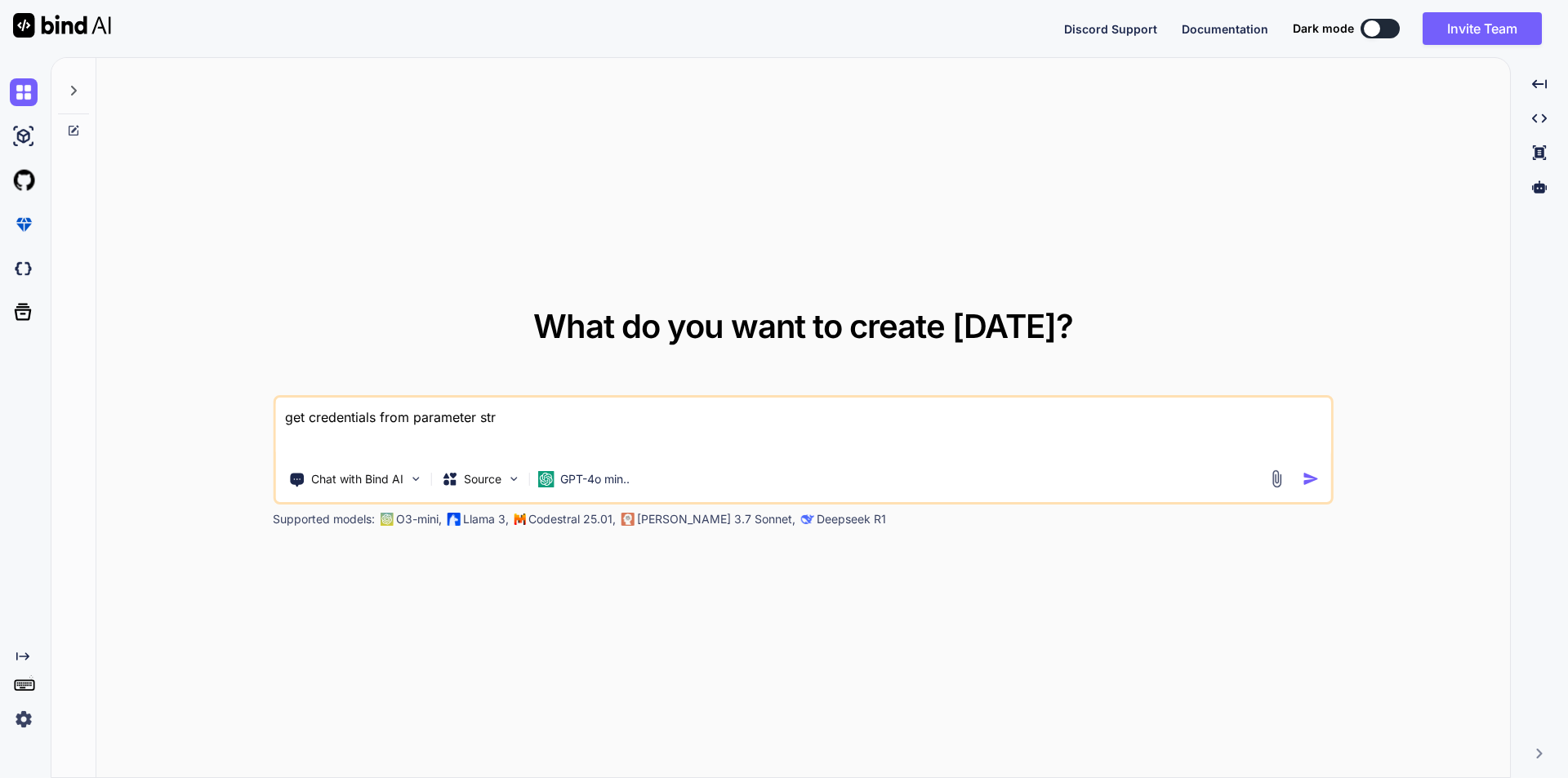
type textarea "get credentials from parameter st"
type textarea "x"
type textarea "get credentials from parameter sto"
type textarea "x"
type textarea "get credentials from parameter stor"
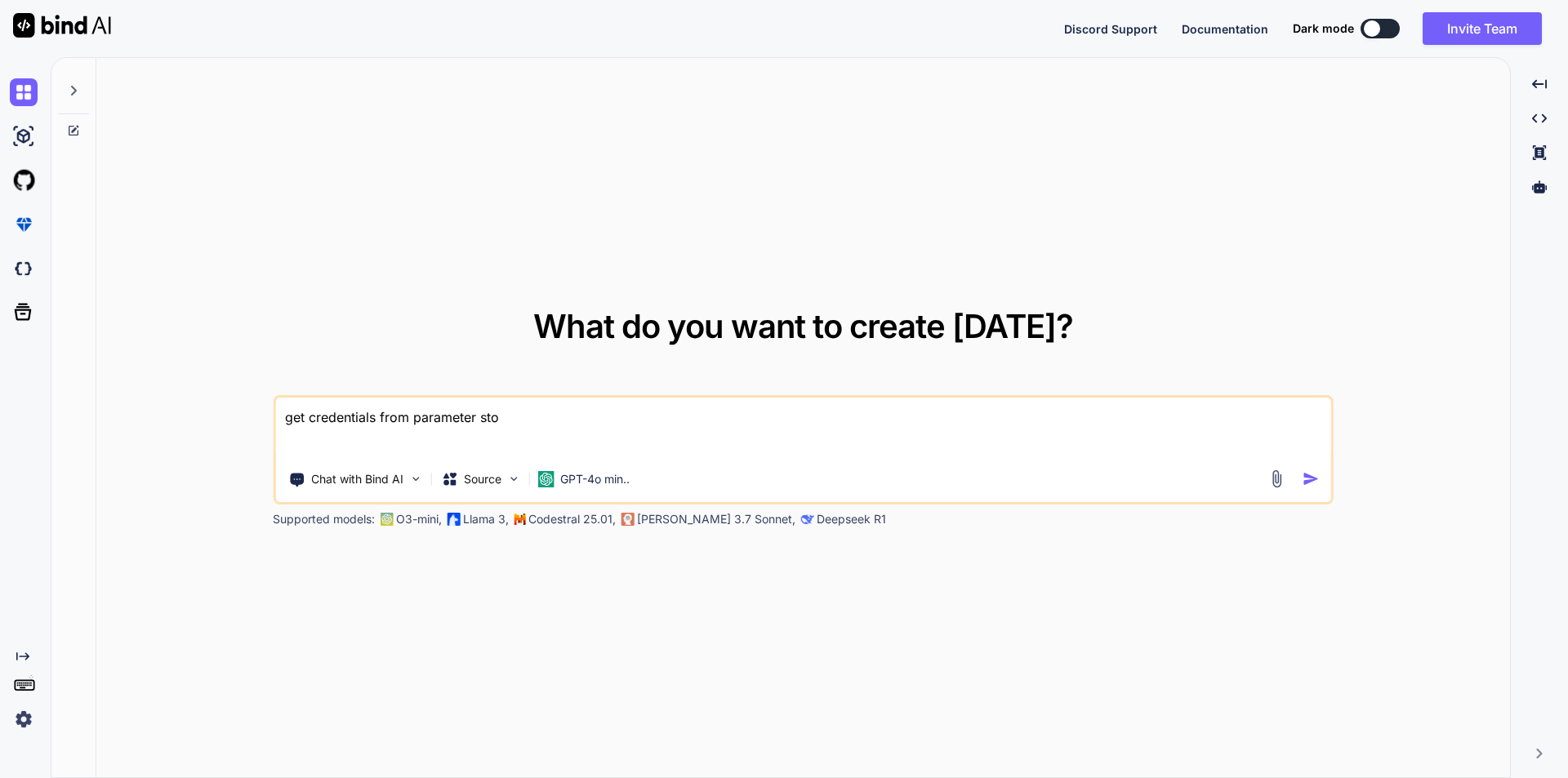
type textarea "x"
type textarea "get credentials from parameter store"
type textarea "x"
type textarea "get credentials from parameter store"
type textarea "x"
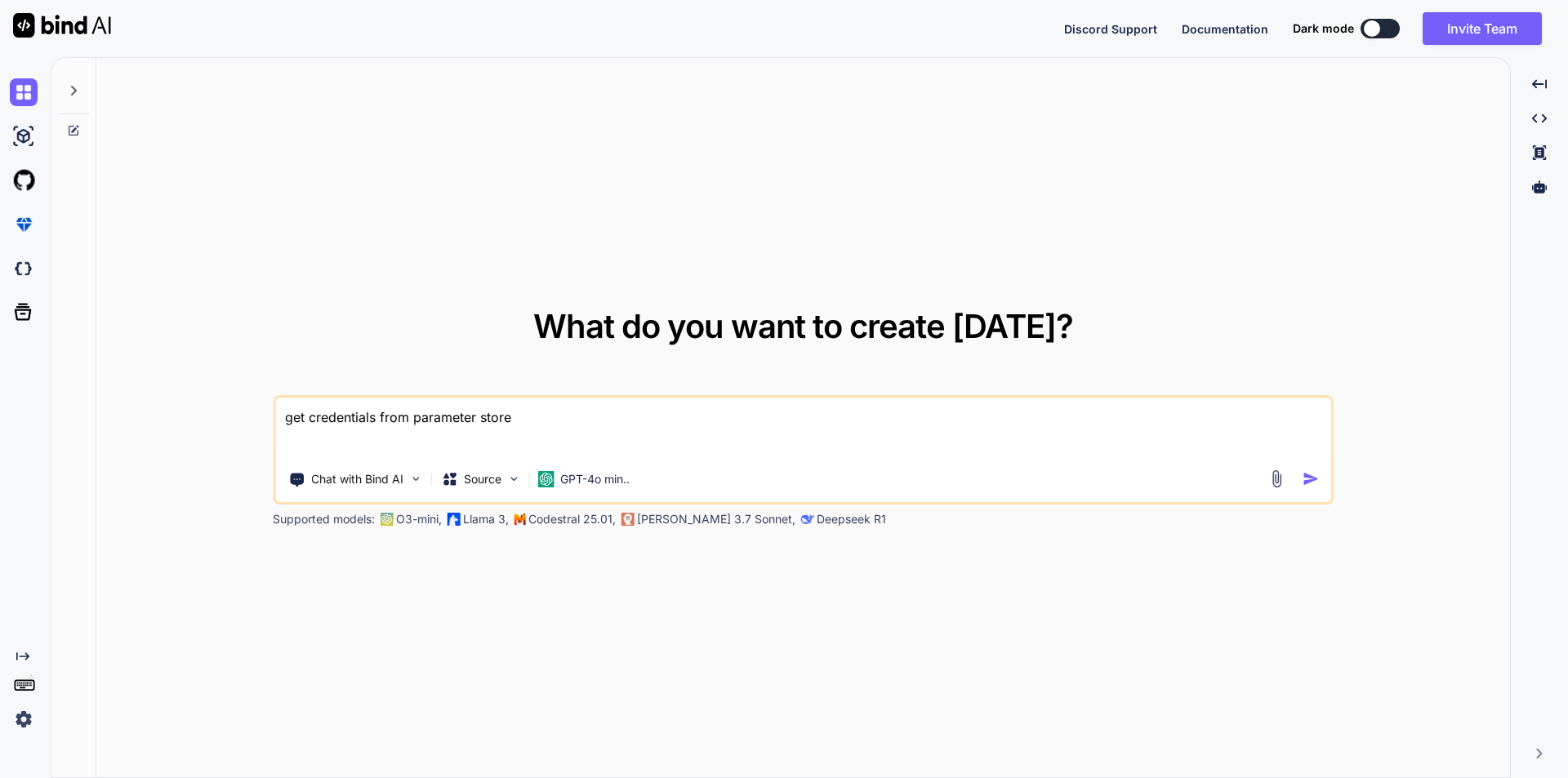
type textarea "get credentials from parameter store i"
type textarea "x"
type textarea "get credentials from parameter store in"
type textarea "x"
type textarea "get credentials from parameter store in"
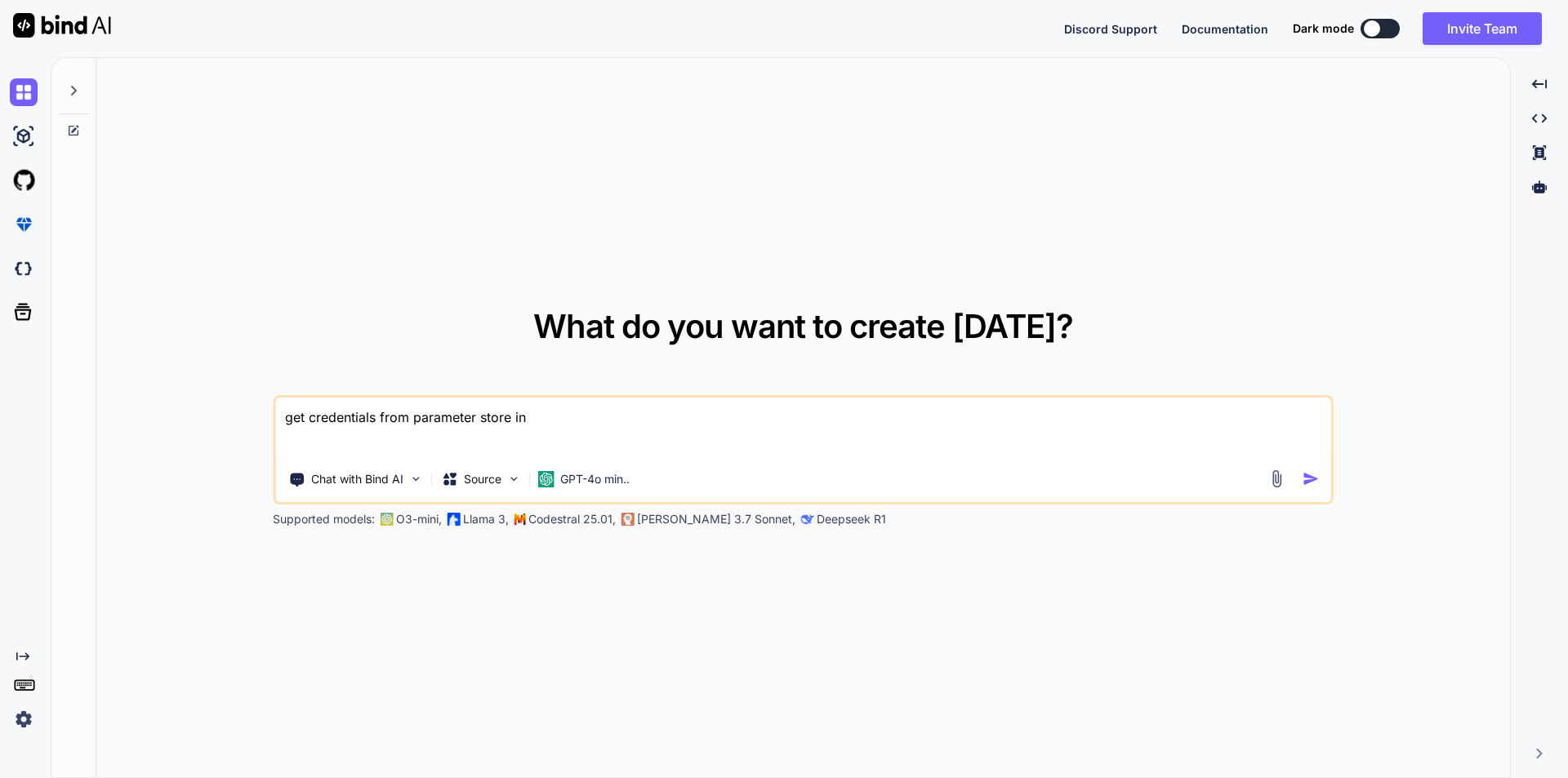
type textarea "x"
type textarea "get credentials from parameter store in al"
type textarea "x"
type textarea "get credentials from parameter store in alr"
type textarea "x"
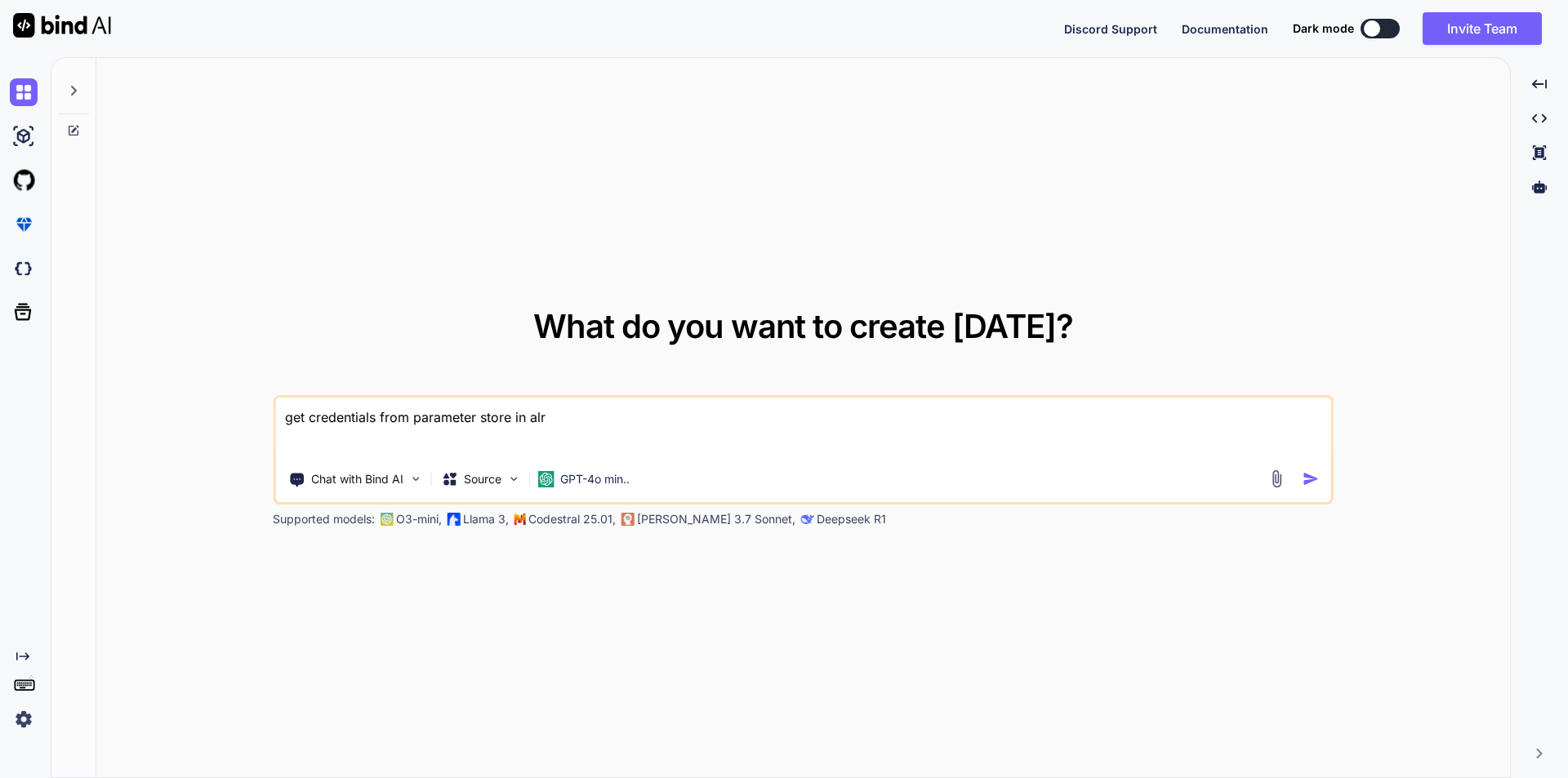
type textarea "get credentials from parameter store in alra"
type textarea "x"
type textarea "get credentials from parameter store in alrav"
type textarea "x"
type textarea "get credentials from parameter store in alra"
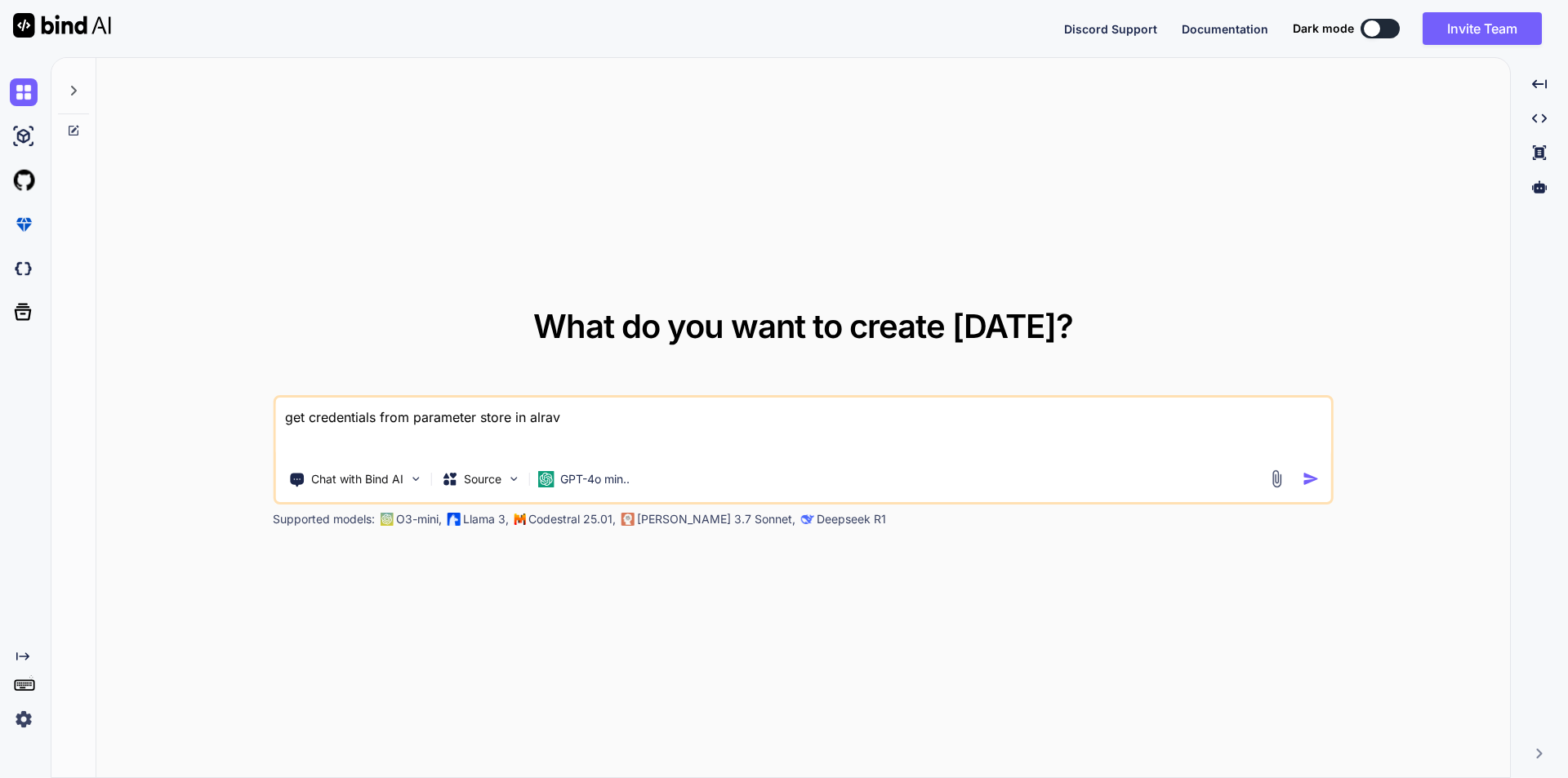
type textarea "x"
type textarea "get credentials from parameter store in alr"
type textarea "x"
type textarea "get credentials from parameter store in al"
type textarea "x"
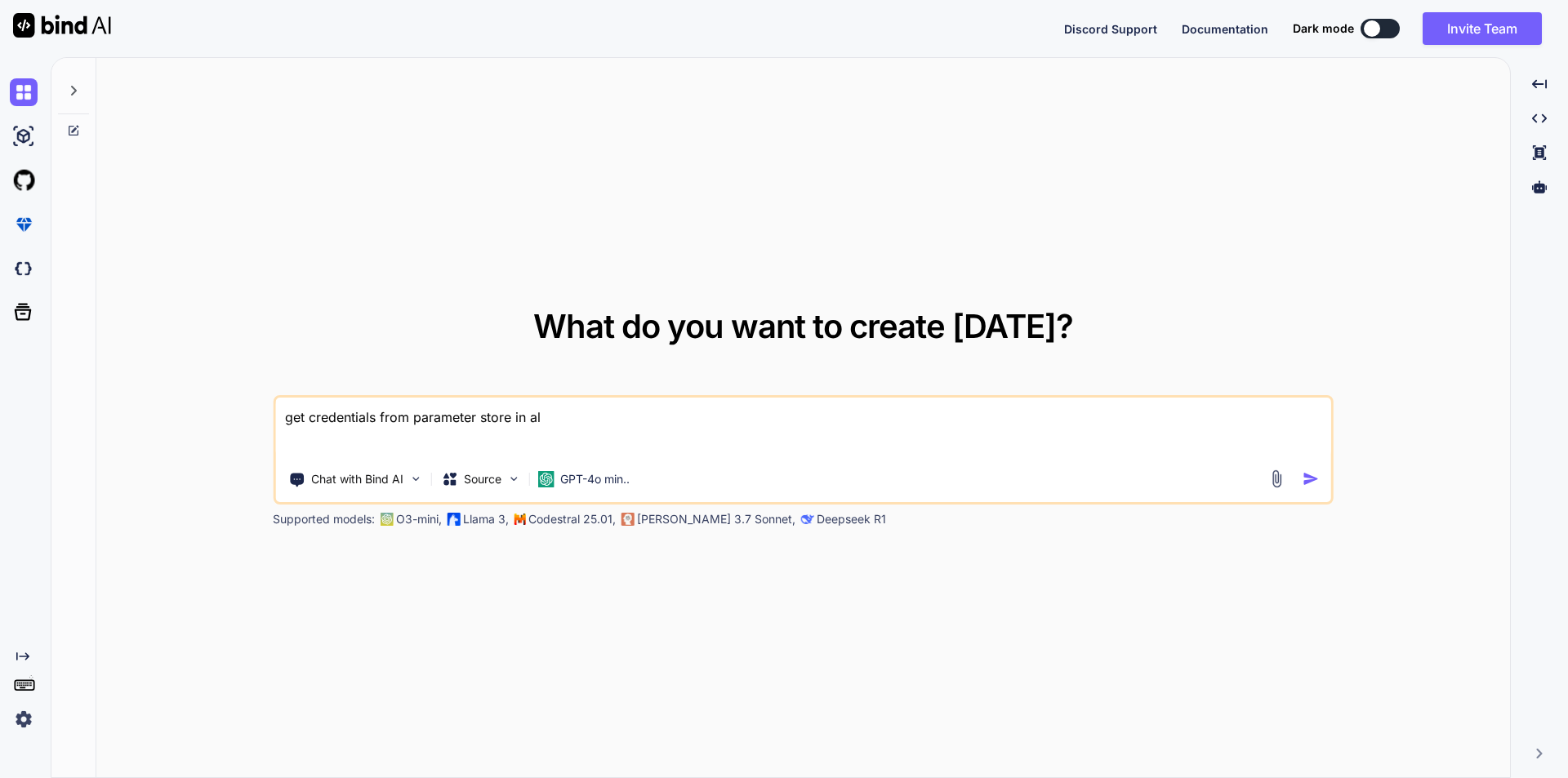
type textarea "get credentials from parameter store in a"
type textarea "x"
type textarea "get credentials from parameter store in"
type textarea "x"
type textarea "get credentials from parameter store in l"
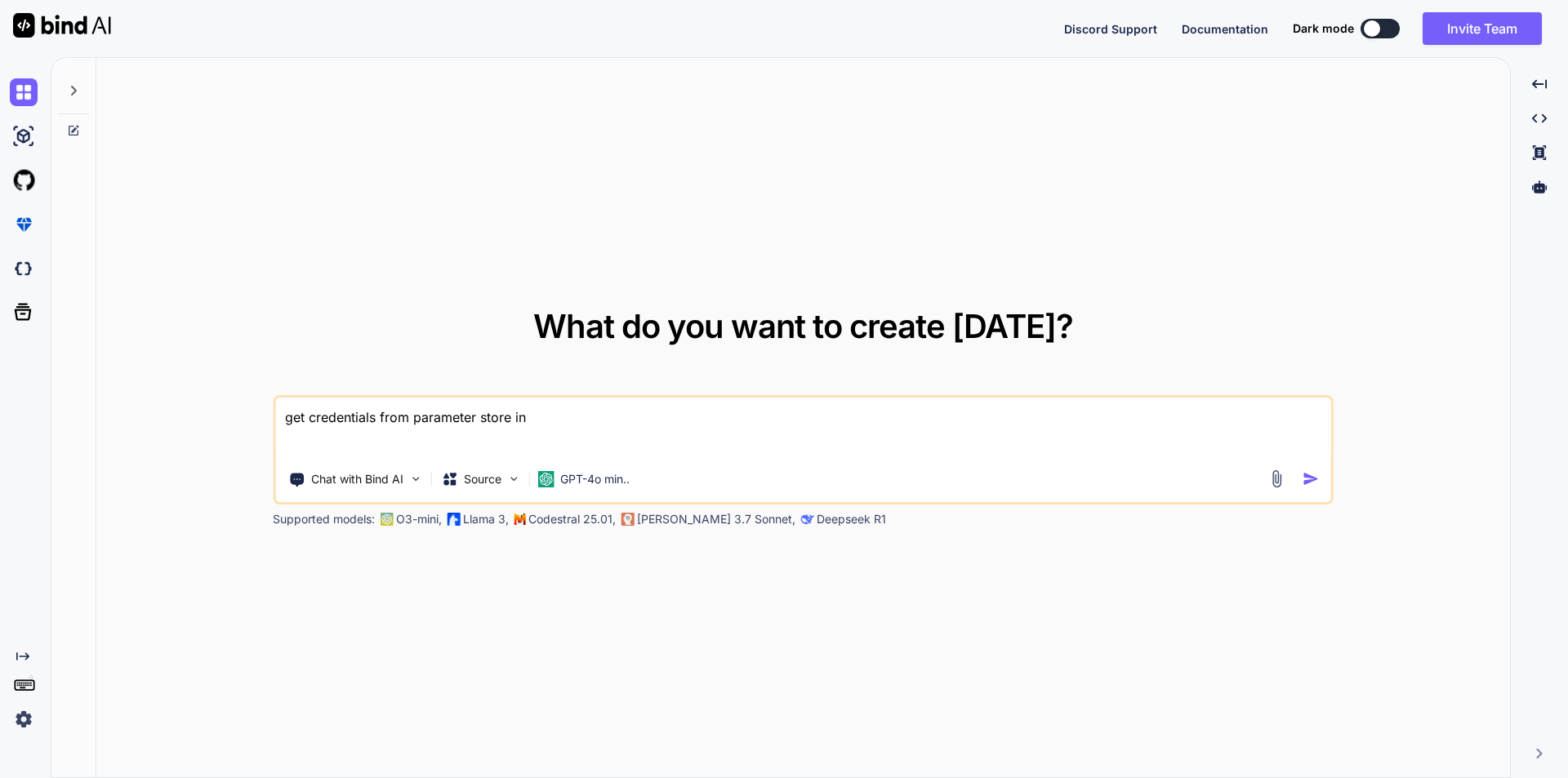
type textarea "x"
type textarea "get credentials from parameter store in la"
type textarea "x"
type textarea "get credentials from parameter store in lar"
type textarea "x"
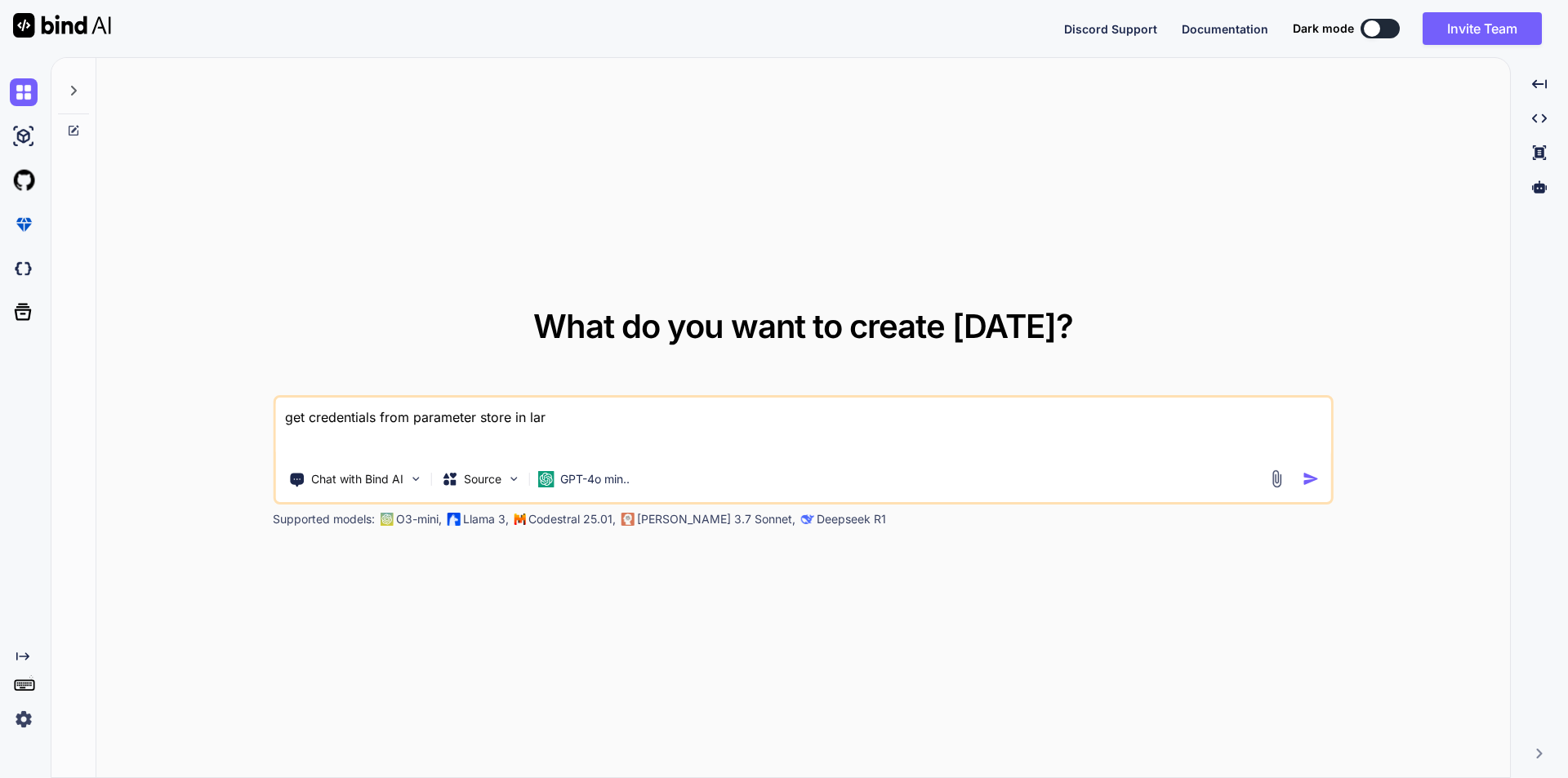
type textarea "get credentials from parameter store in [GEOGRAPHIC_DATA]"
type textarea "x"
type textarea "get credentials from parameter store in larav"
type textarea "x"
type textarea "get credentials from parameter store in larave"
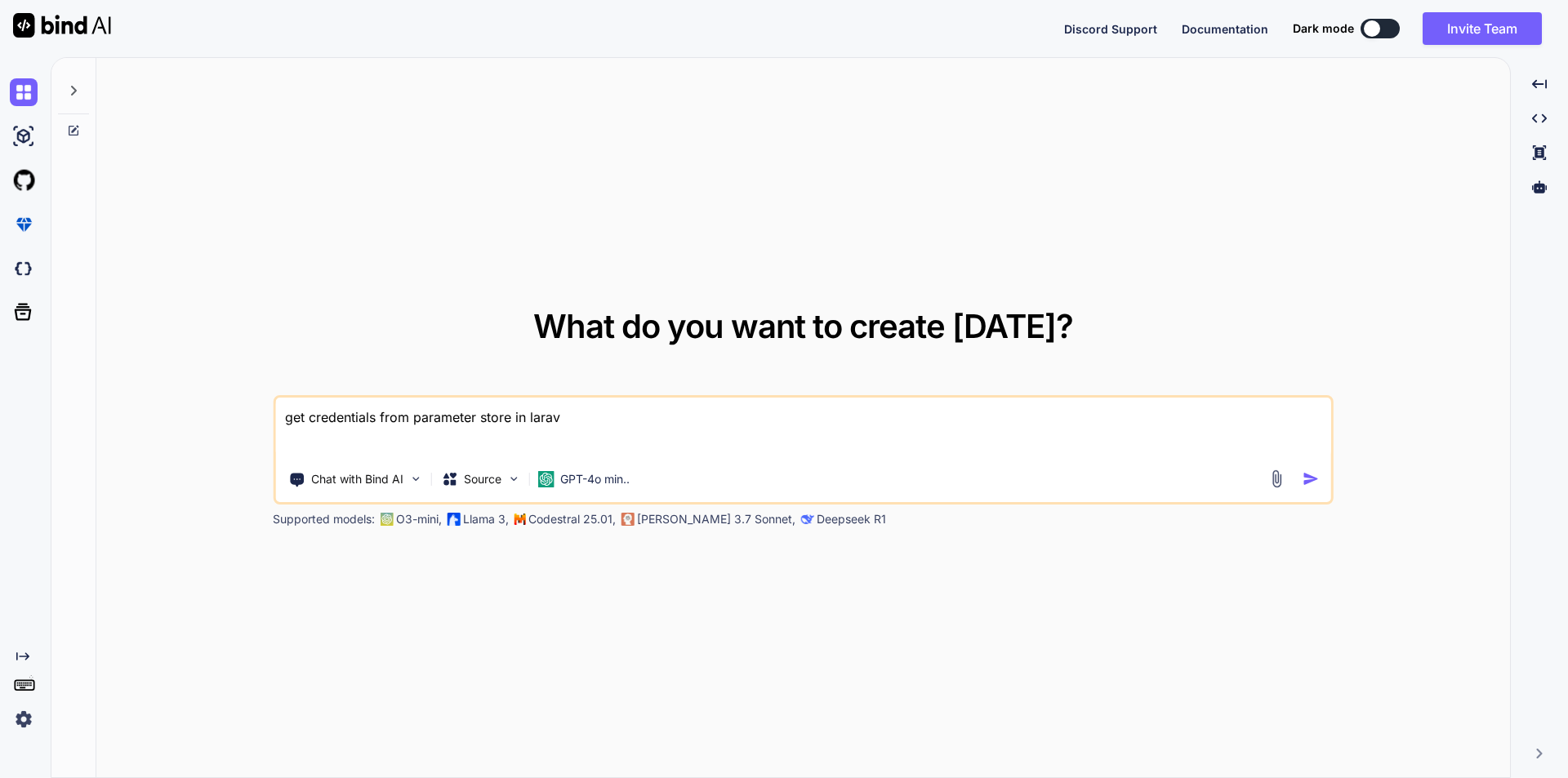
type textarea "x"
type textarea "get credentials from parameter store in laravel"
type textarea "x"
type textarea "get credentials from parameter store in laravel"
type textarea "x"
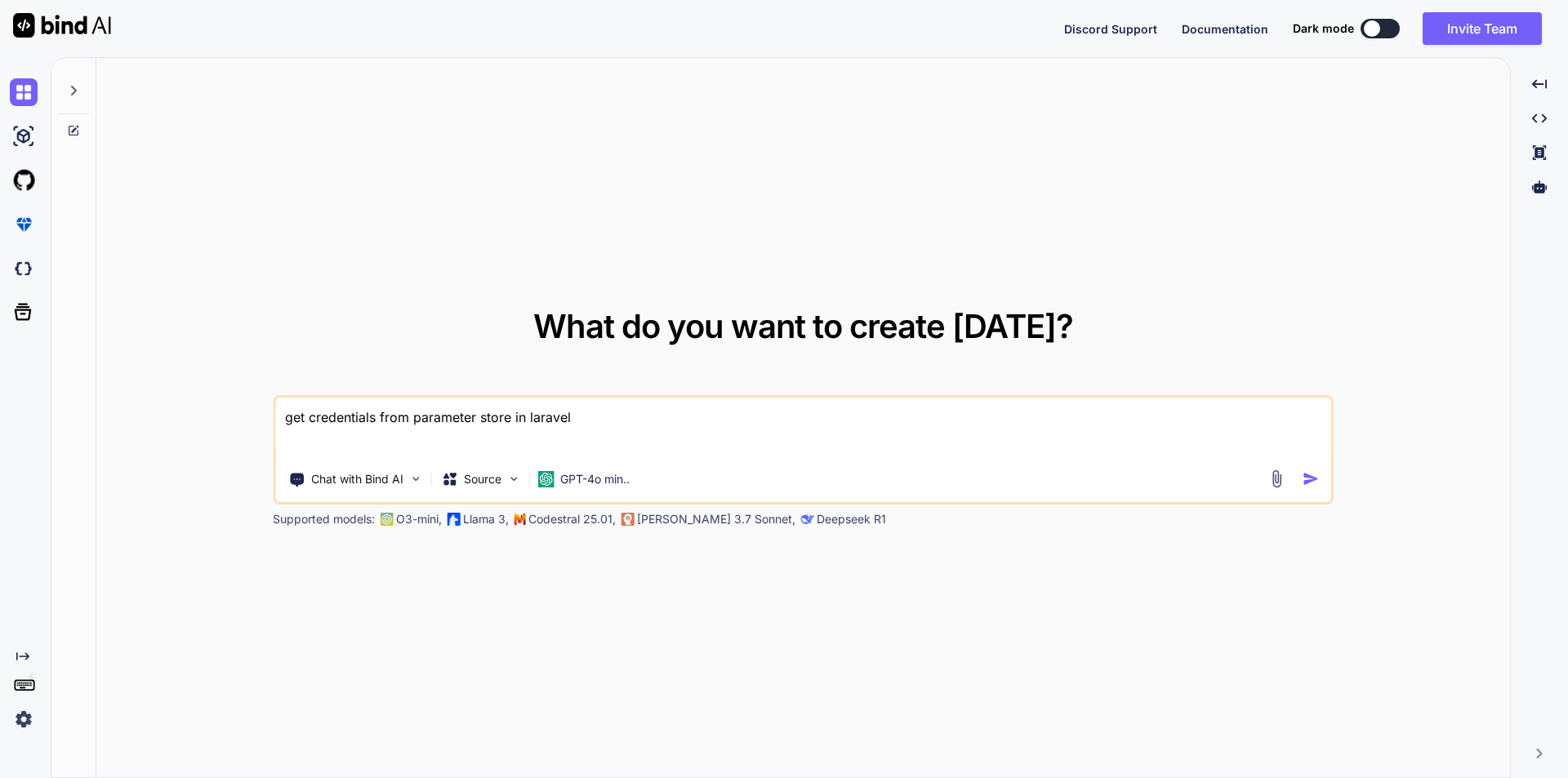
type textarea "get credentials from parameter store in laravel 1"
type textarea "x"
type textarea "get credentials from parameter store in laravel 12"
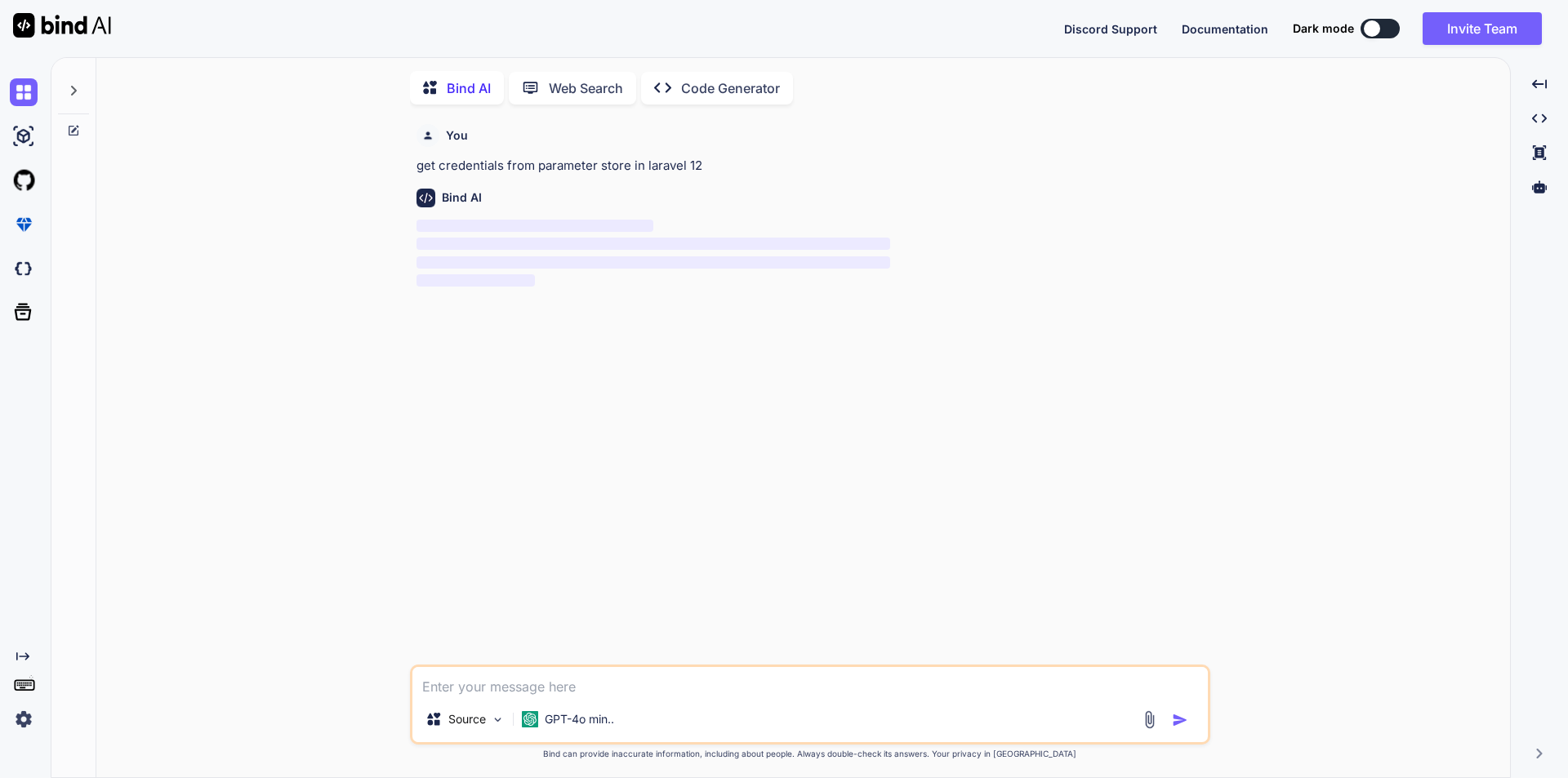
scroll to position [7, 0]
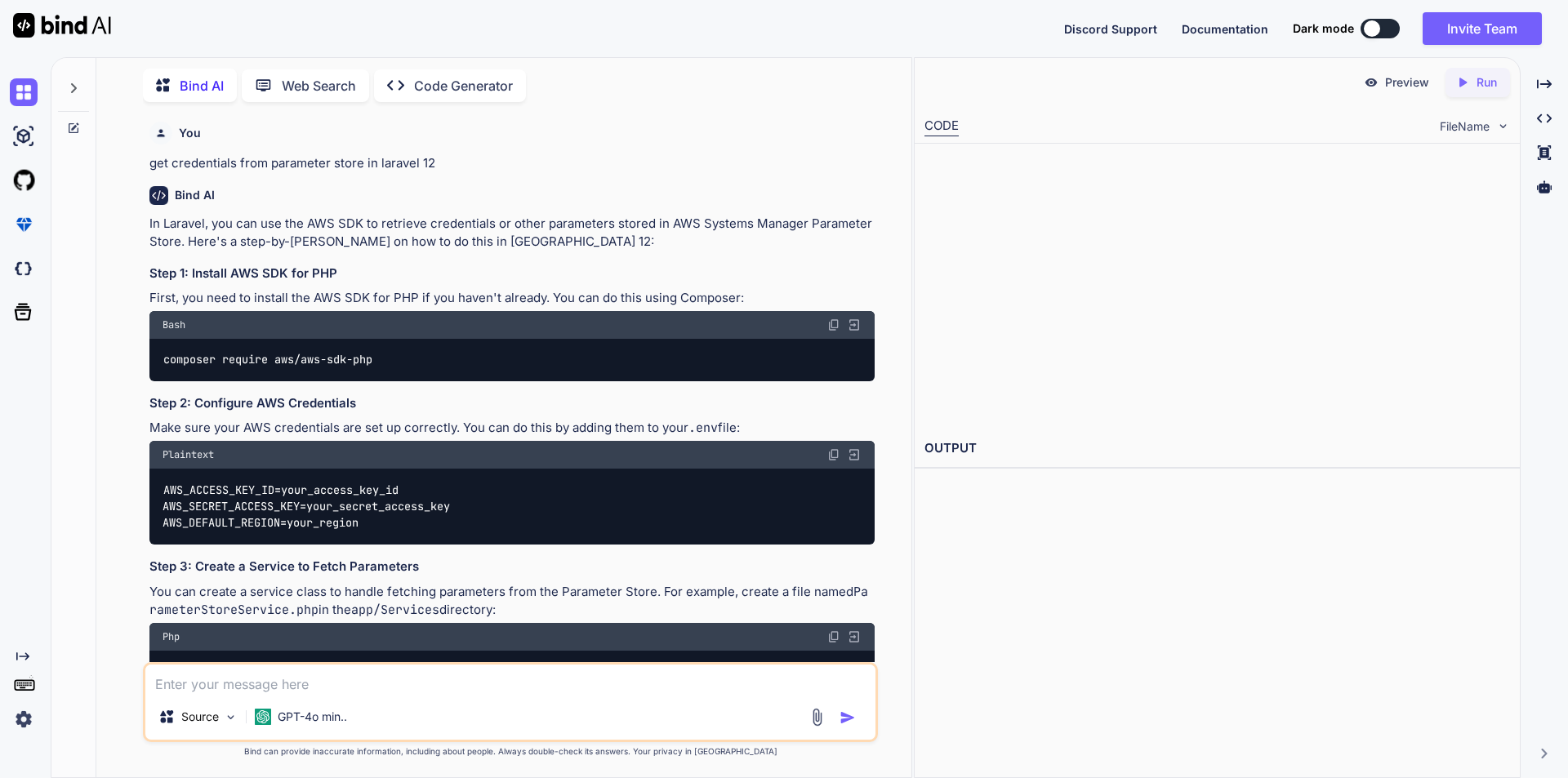
type textarea "x"
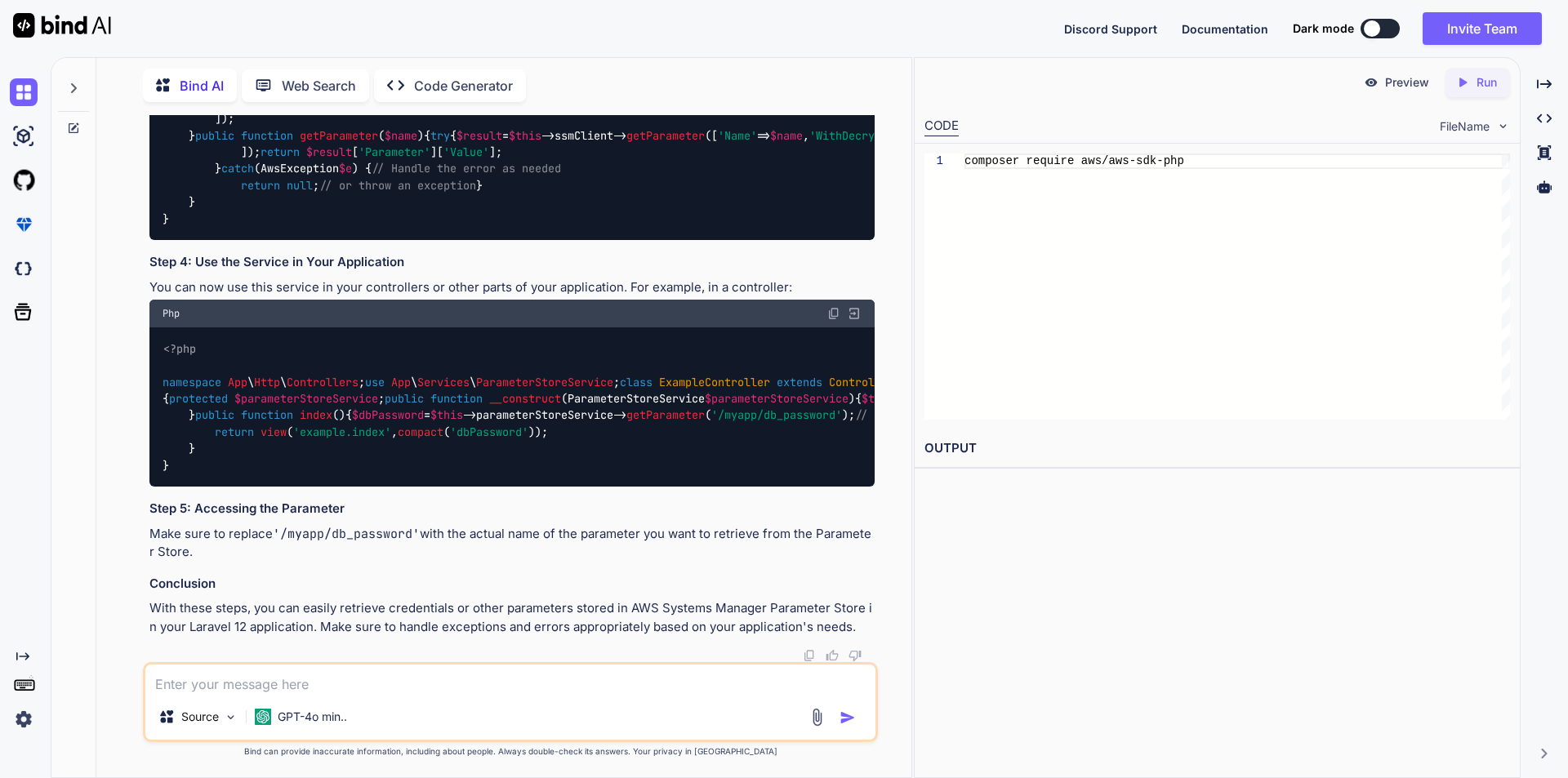
scroll to position [1318, 0]
click at [277, 686] on textarea at bounding box center [510, 679] width 730 height 30
type textarea "we have store the datatbase credentials in parameter store now how we use in la…"
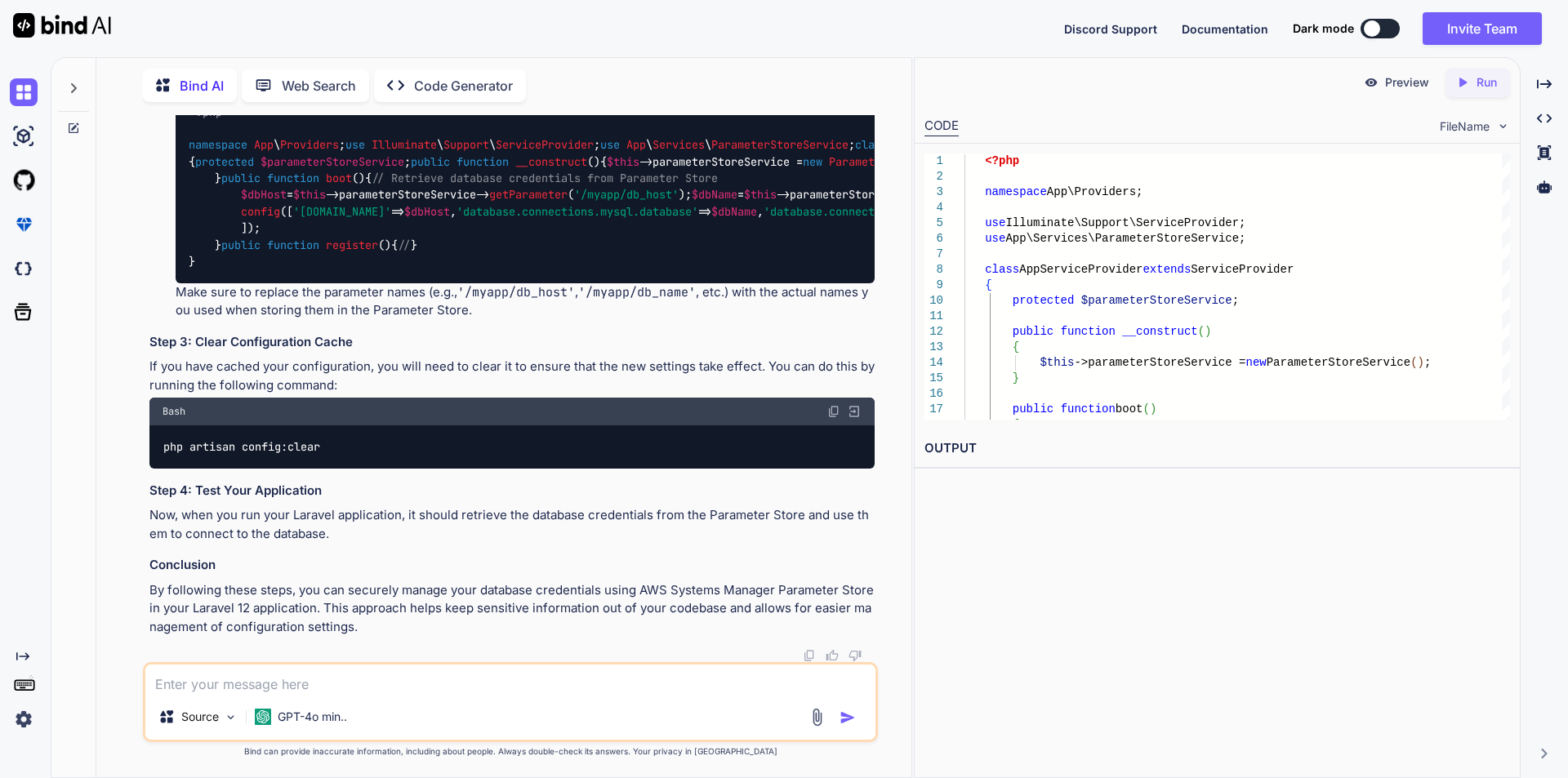
scroll to position [2752, 0]
click at [369, 674] on textarea at bounding box center [510, 679] width 730 height 30
type textarea "c"
click at [269, 690] on textarea at bounding box center [510, 679] width 730 height 30
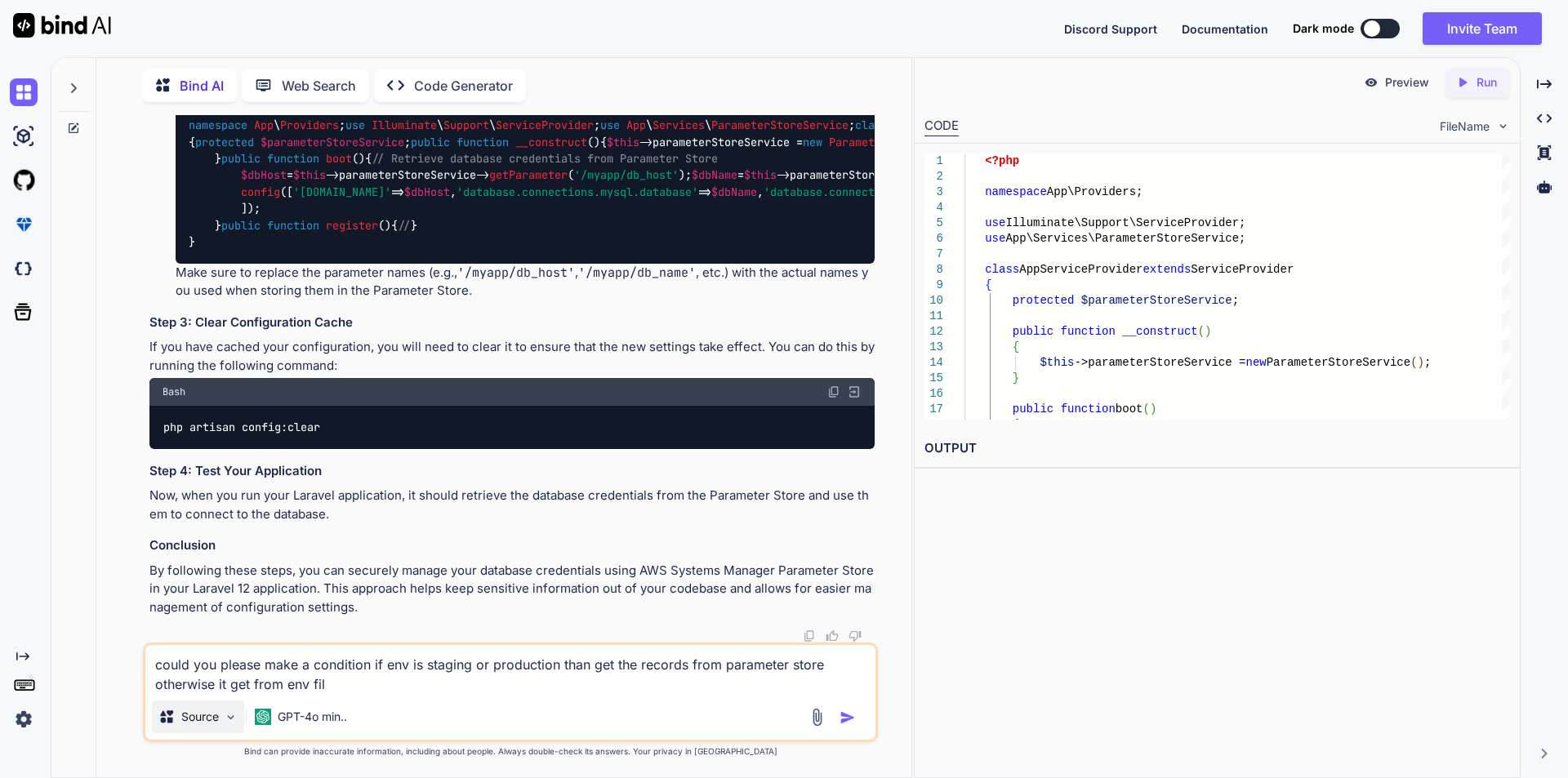
type textarea "could you please make a condition if env is staging or production than get the …"
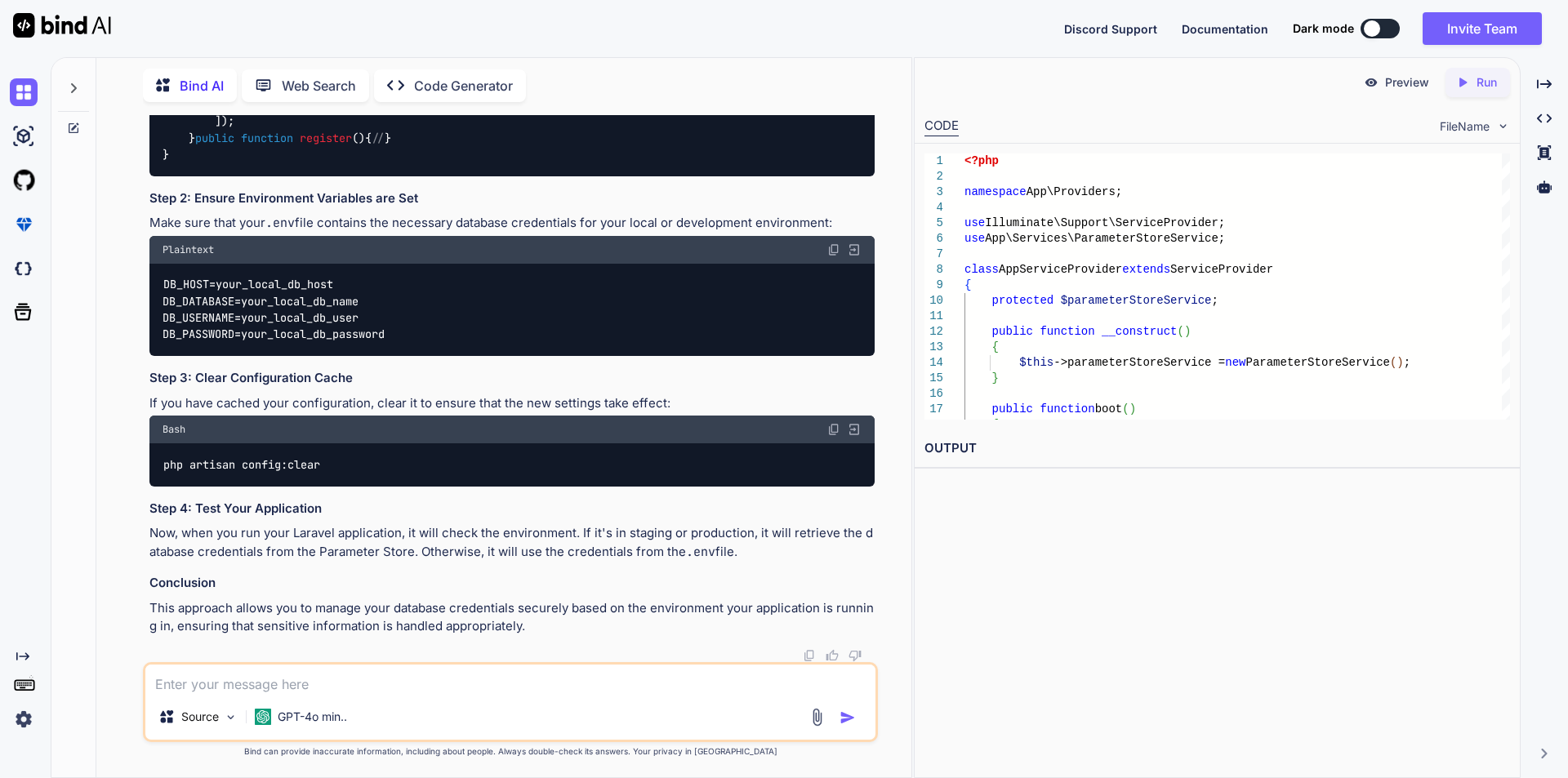
scroll to position [3472, 0]
drag, startPoint x: 164, startPoint y: 273, endPoint x: 435, endPoint y: 287, distance: 271.4
click at [435, 176] on div "<?php namespace App \ Providers ; use Illuminate \ Support \ ServiceProvider ; …" at bounding box center [512, 45] width 725 height 259
copy code "use Illuminate \ Support \ ServiceProvider ; use App \ Services \ ParameterStor…"
drag, startPoint x: 190, startPoint y: 358, endPoint x: 197, endPoint y: 431, distance: 73.3
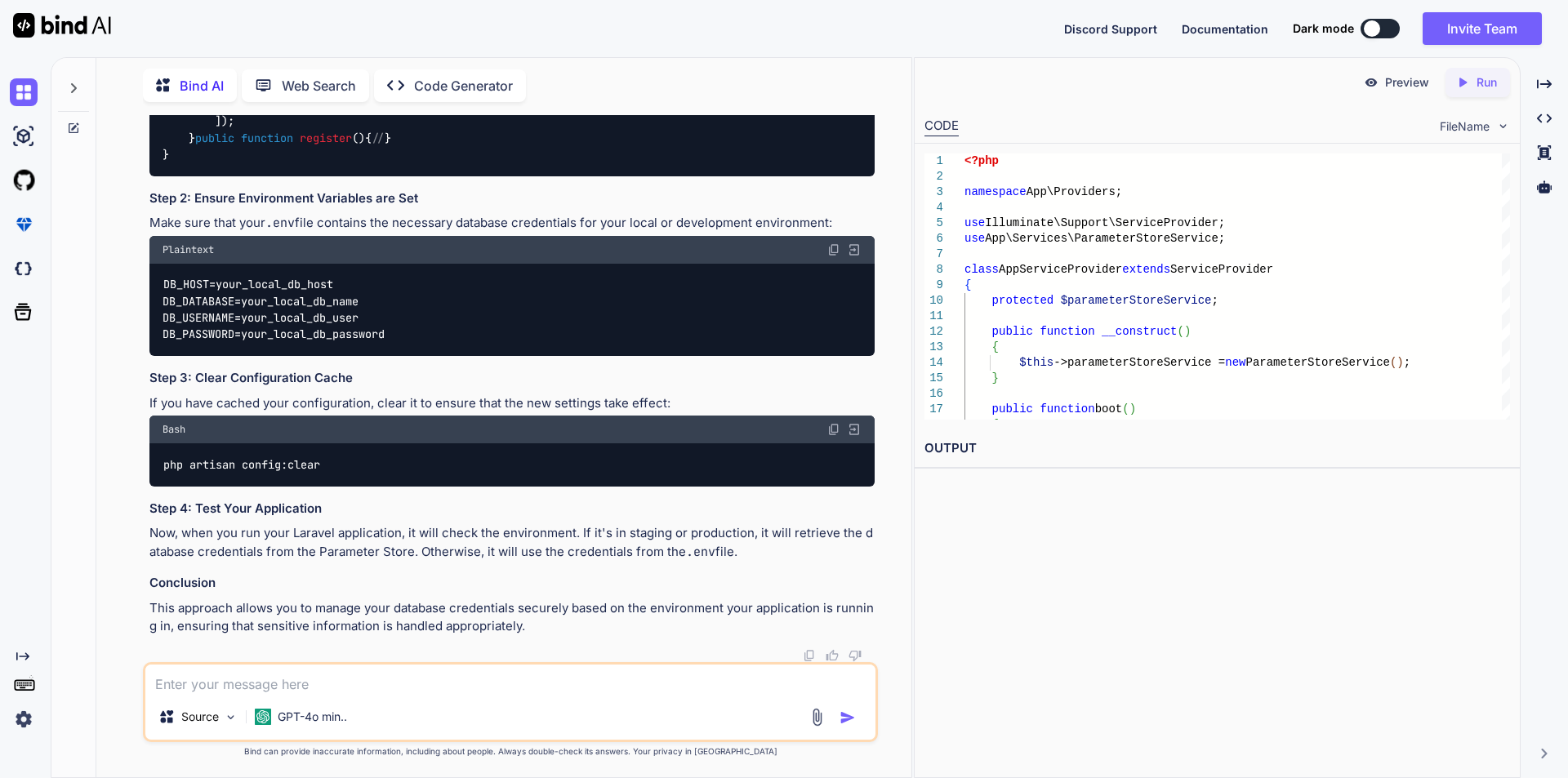
click at [197, 176] on div "<?php namespace App \ Providers ; use Illuminate \ Support \ ServiceProvider ; …" at bounding box center [512, 45] width 725 height 259
copy code "protected $parameterStoreService ; public function __construct ( ) { $this ->pa…"
drag, startPoint x: 191, startPoint y: 230, endPoint x: 361, endPoint y: 485, distance: 306.5
click at [361, 176] on div "<?php namespace App \ Providers ; use Illuminate \ Support \ ServiceProvider ; …" at bounding box center [512, 45] width 725 height 259
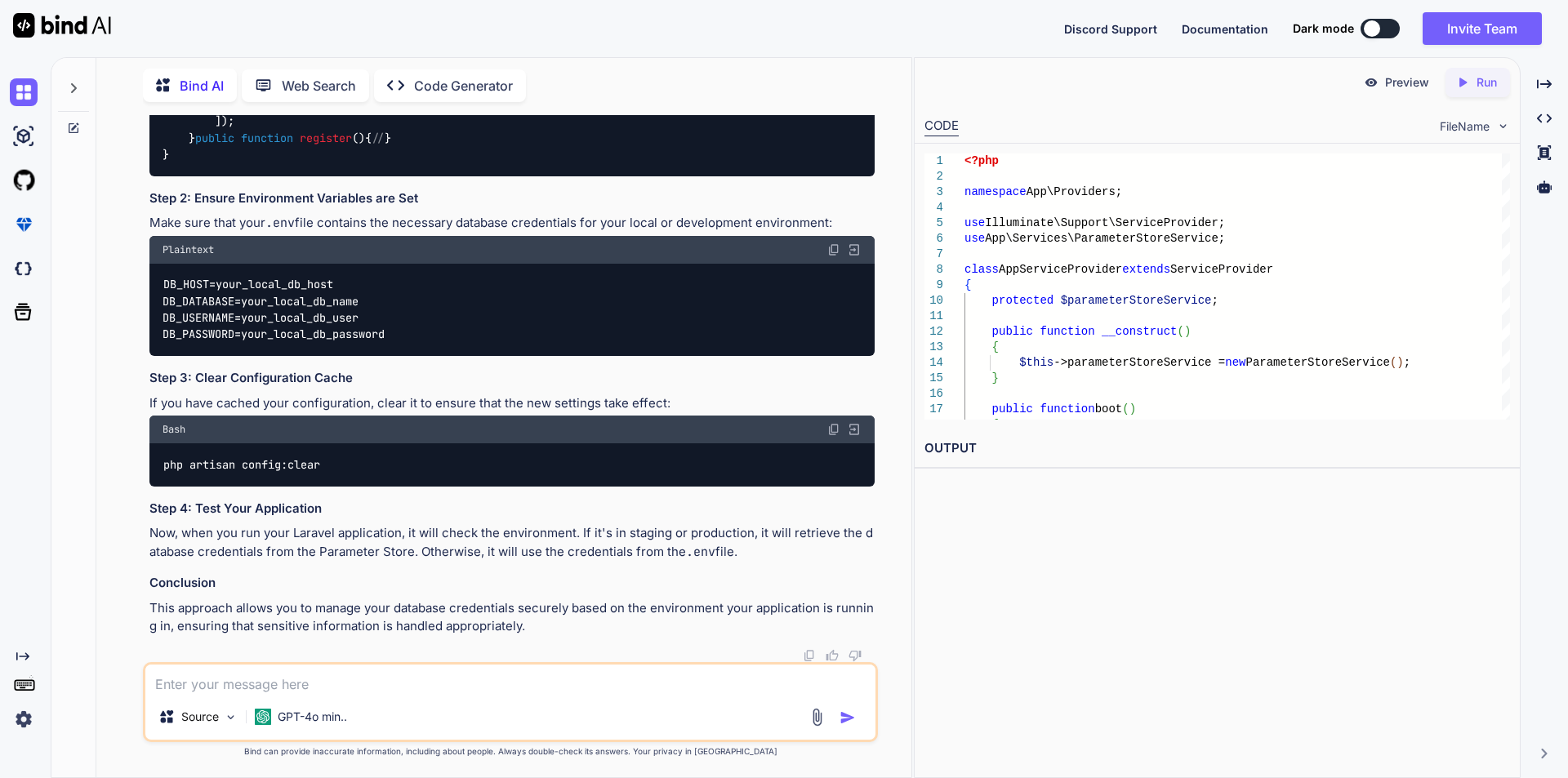
scroll to position [3799, 0]
copy code "public function boot ( ) { // Check if the environment is staging or production…"
click at [290, 685] on textarea at bounding box center [510, 679] width 730 height 30
paste textarea "Error executing "GetParameter" on "[URL][DOMAIN_NAME]"; AWS HTTP error: Client …"
type textarea "we got an error Error executing "GetParameter" on "[URL][DOMAIN_NAME]"; AWS HTT…"
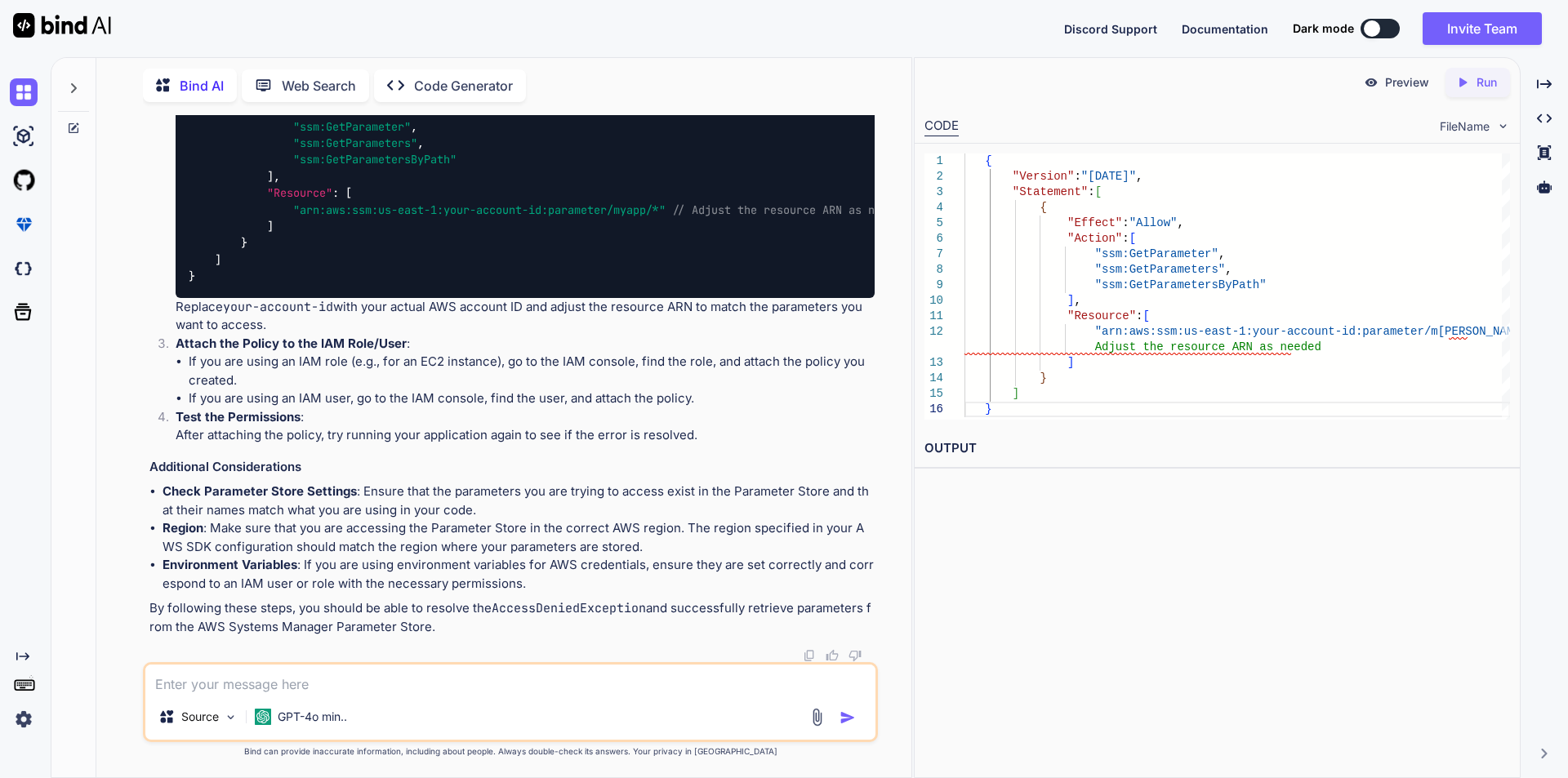
scroll to position [4825, 0]
